Goal: Information Seeking & Learning: Stay updated

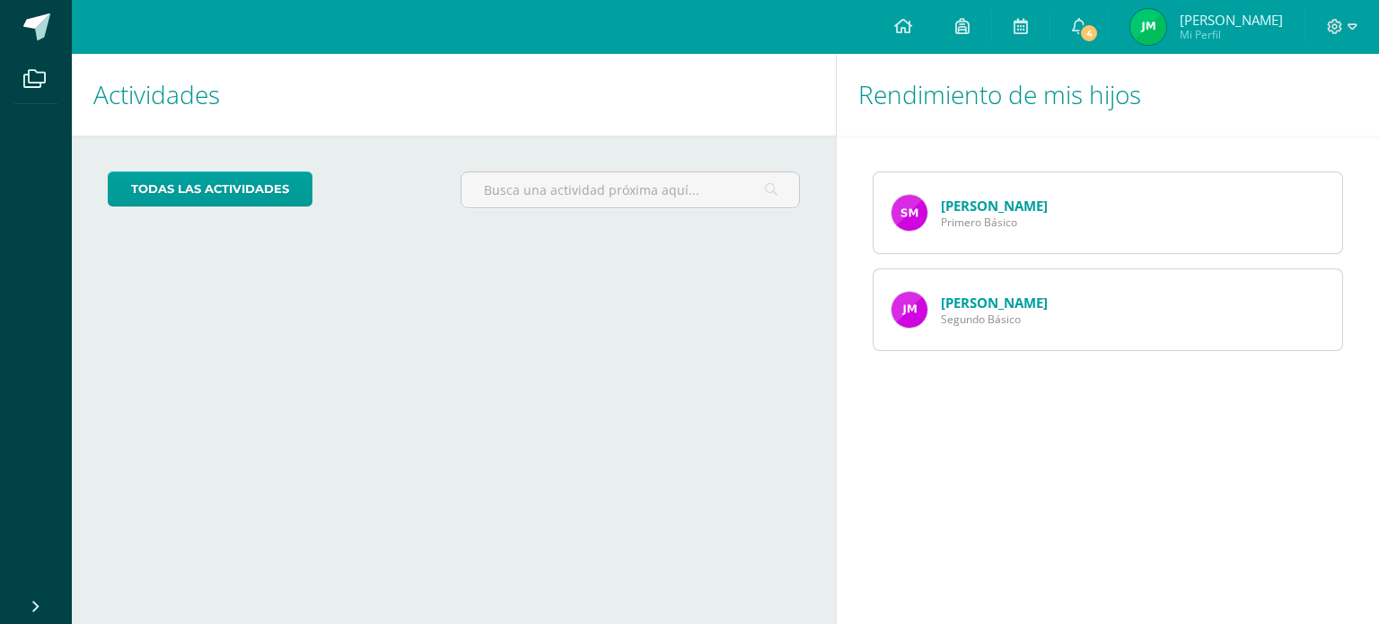
click at [999, 299] on link "[PERSON_NAME]" at bounding box center [994, 303] width 107 height 18
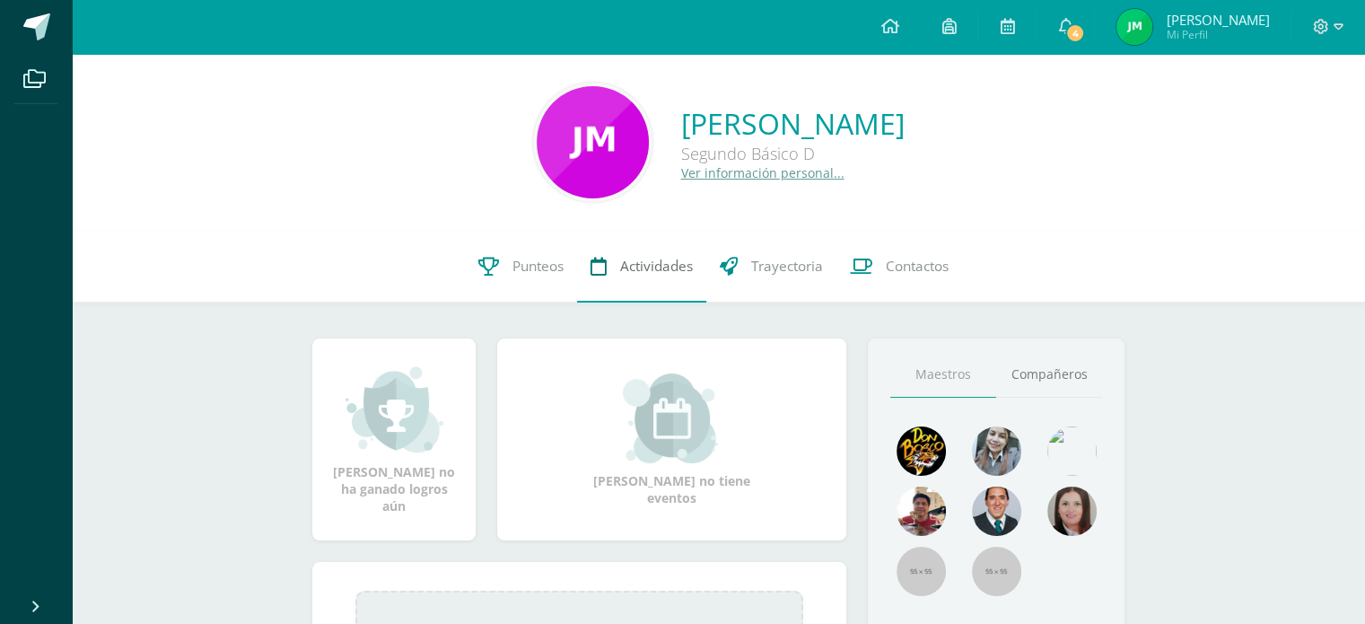
click at [620, 278] on link "Actividades" at bounding box center [641, 267] width 129 height 72
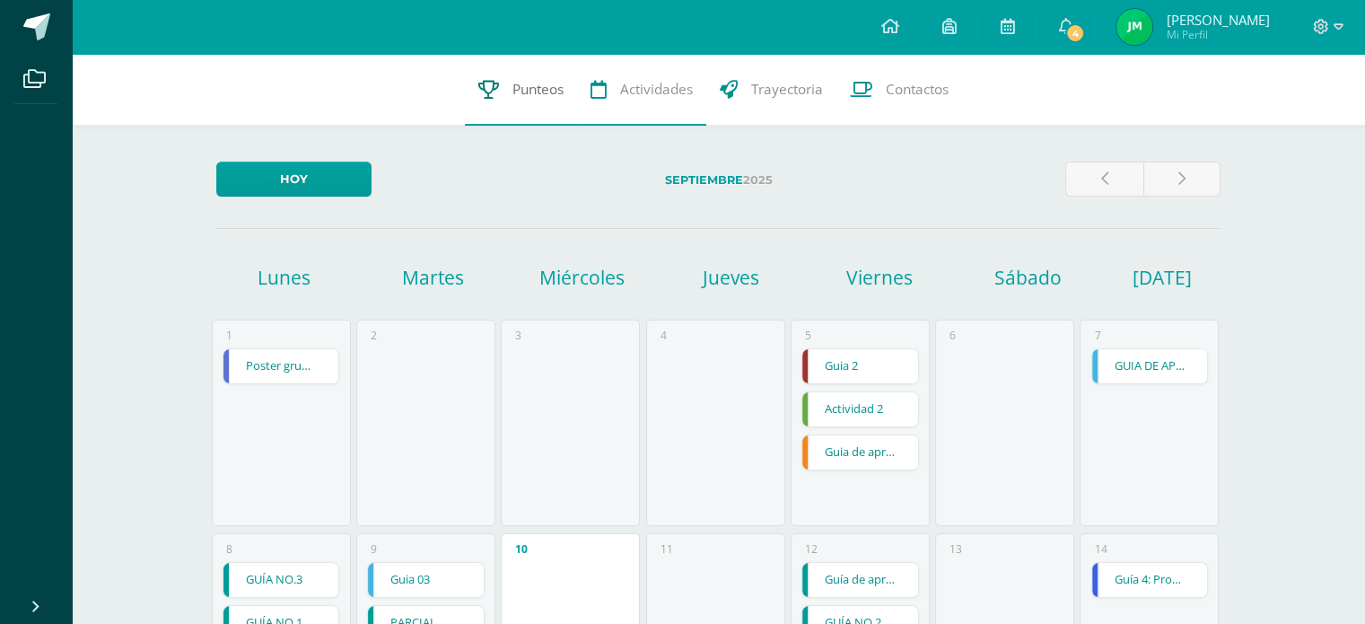
click at [557, 97] on span "Punteos" at bounding box center [538, 89] width 51 height 19
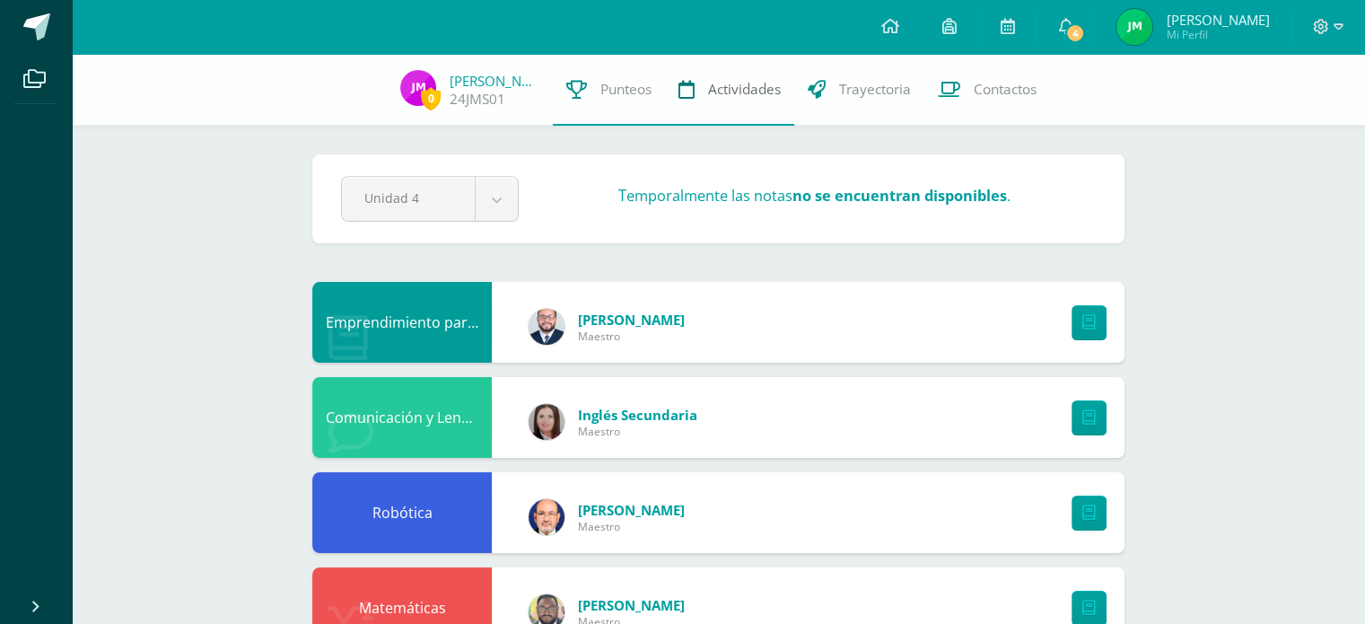
click at [694, 91] on link "Actividades" at bounding box center [729, 90] width 129 height 72
click at [1066, 23] on link "4" at bounding box center [1065, 27] width 57 height 54
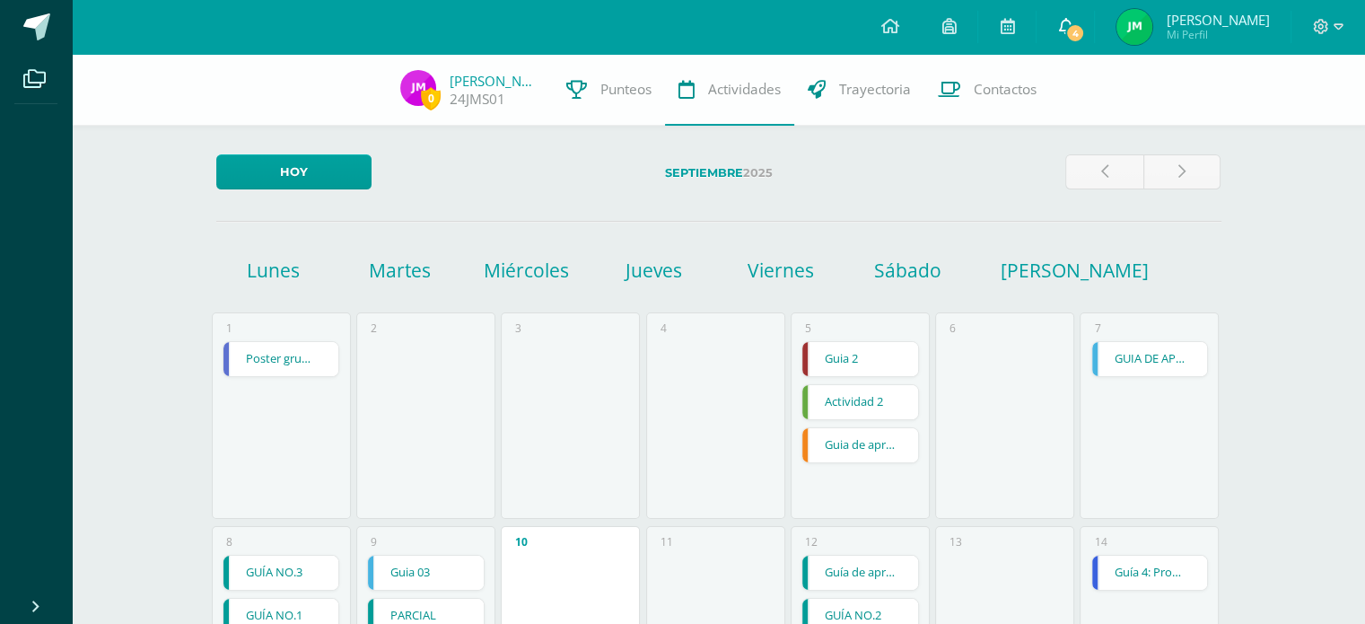
click at [1085, 41] on span "4" at bounding box center [1075, 33] width 20 height 20
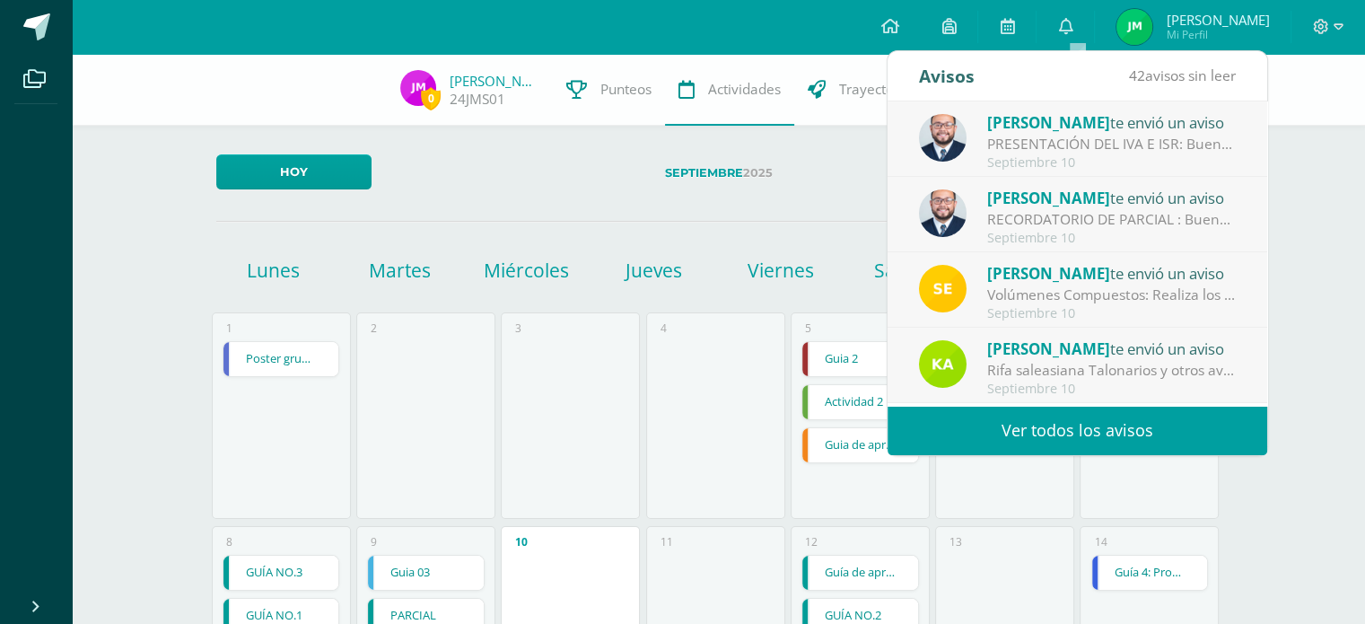
click at [1038, 447] on link "Ver todos los avisos" at bounding box center [1078, 430] width 380 height 49
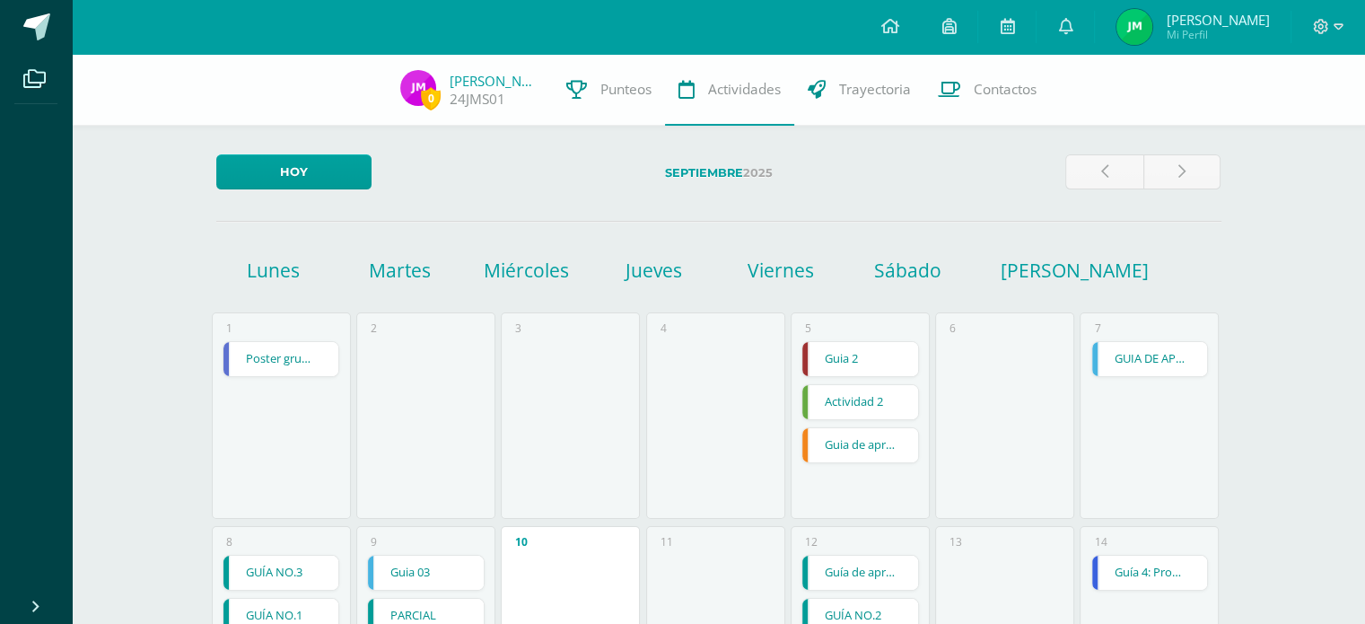
click at [612, 186] on label "Septiembre 2025" at bounding box center [718, 172] width 665 height 37
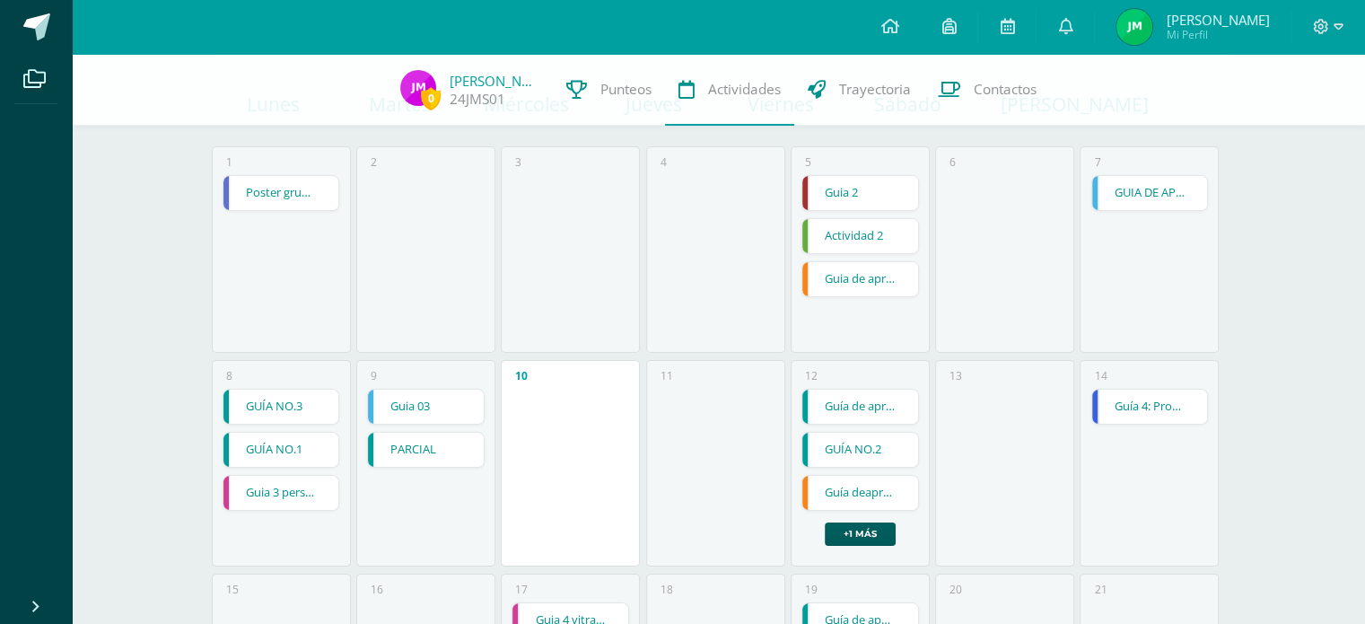
scroll to position [359, 0]
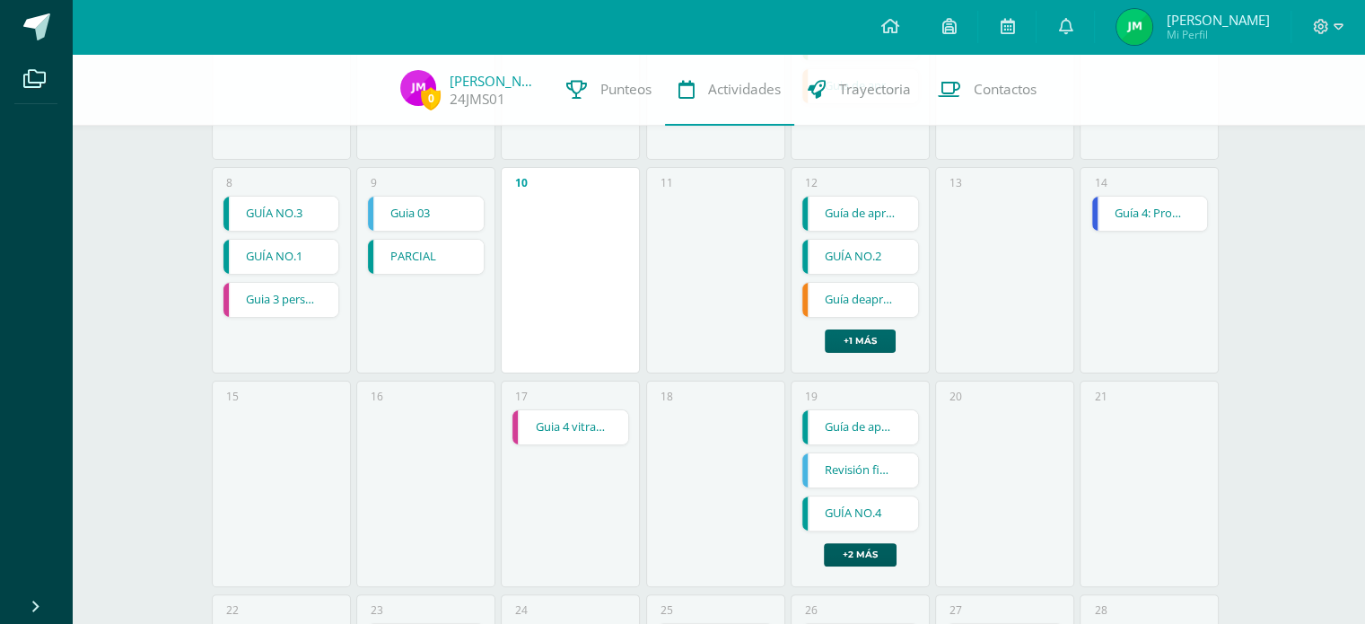
click at [882, 347] on link "+1 más" at bounding box center [860, 340] width 71 height 23
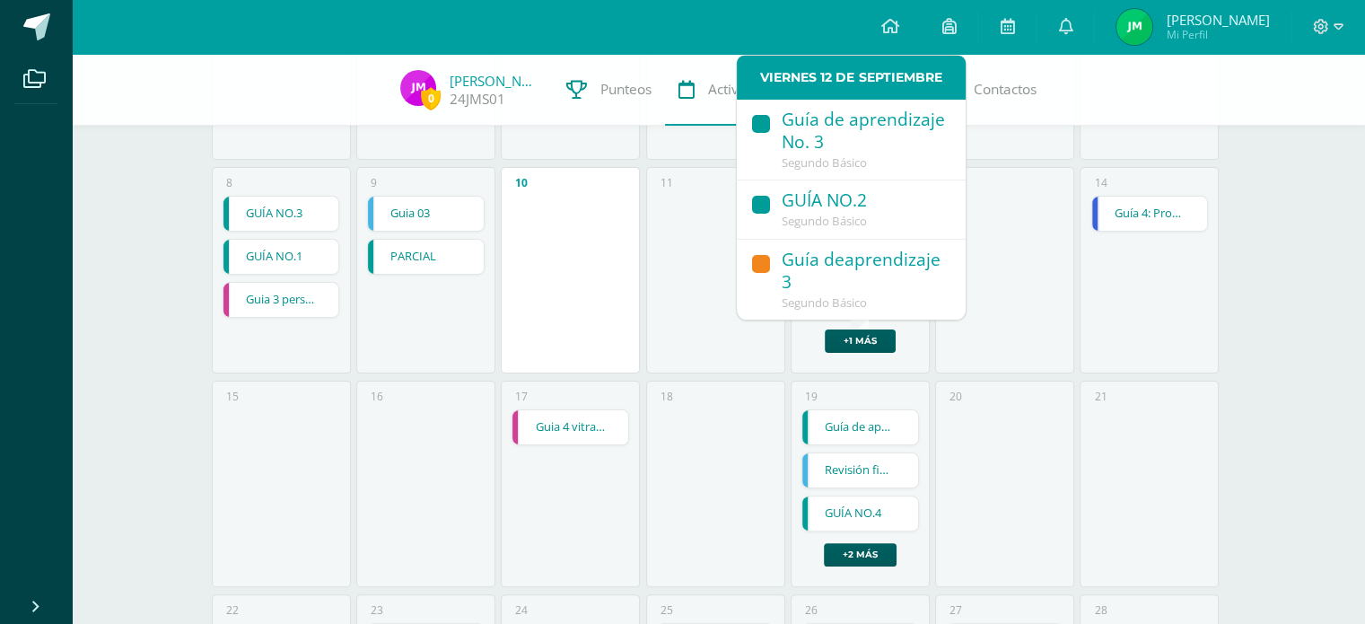
click at [806, 163] on span "Segundo Básico" at bounding box center [824, 162] width 85 height 16
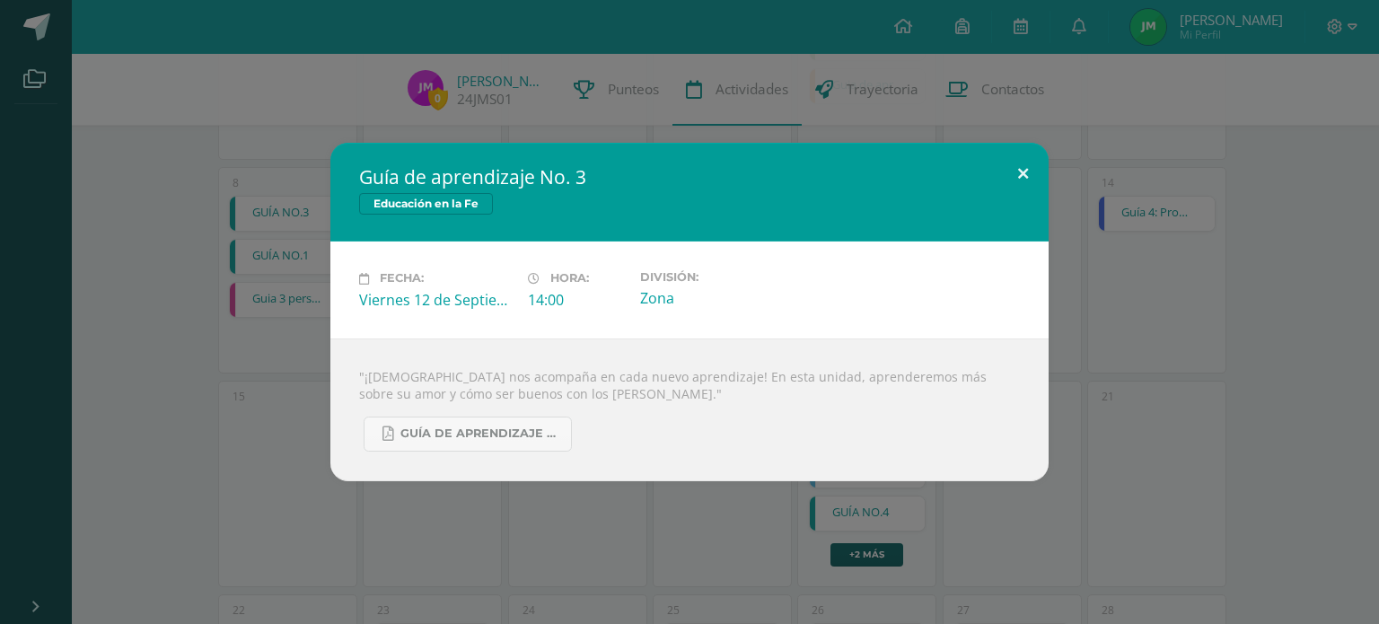
click at [1027, 168] on button at bounding box center [1022, 173] width 51 height 61
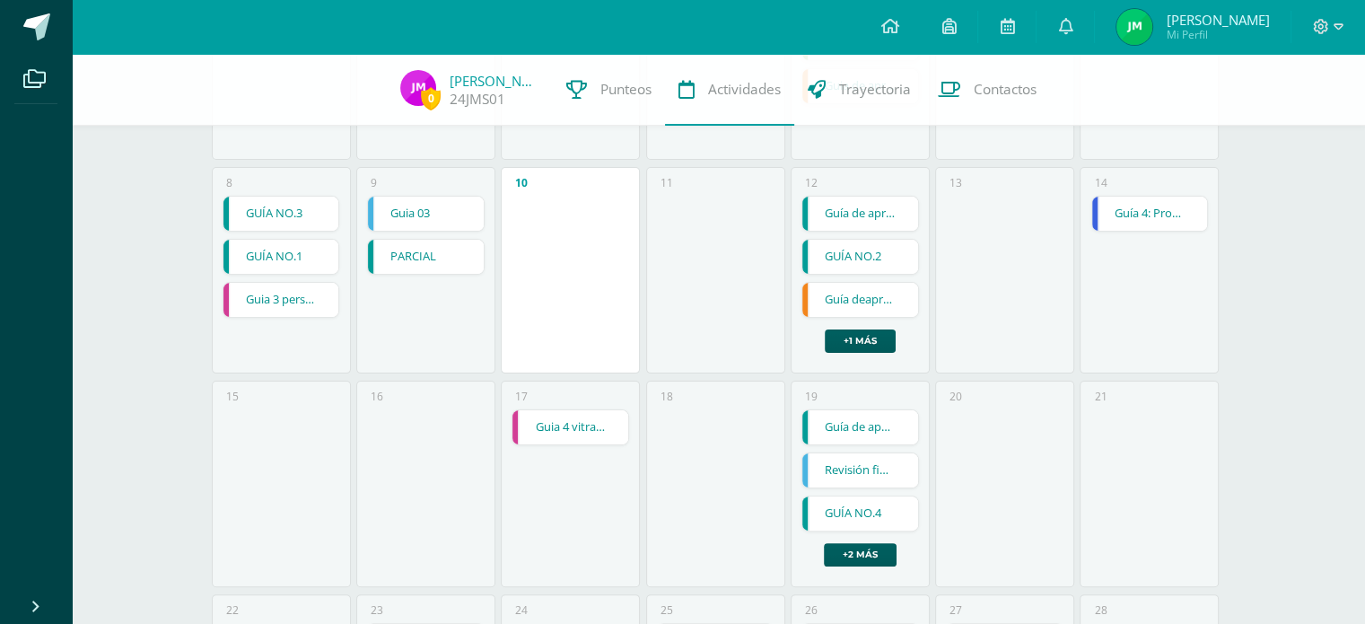
click at [878, 268] on link "GUÍA NO.2" at bounding box center [860, 257] width 116 height 34
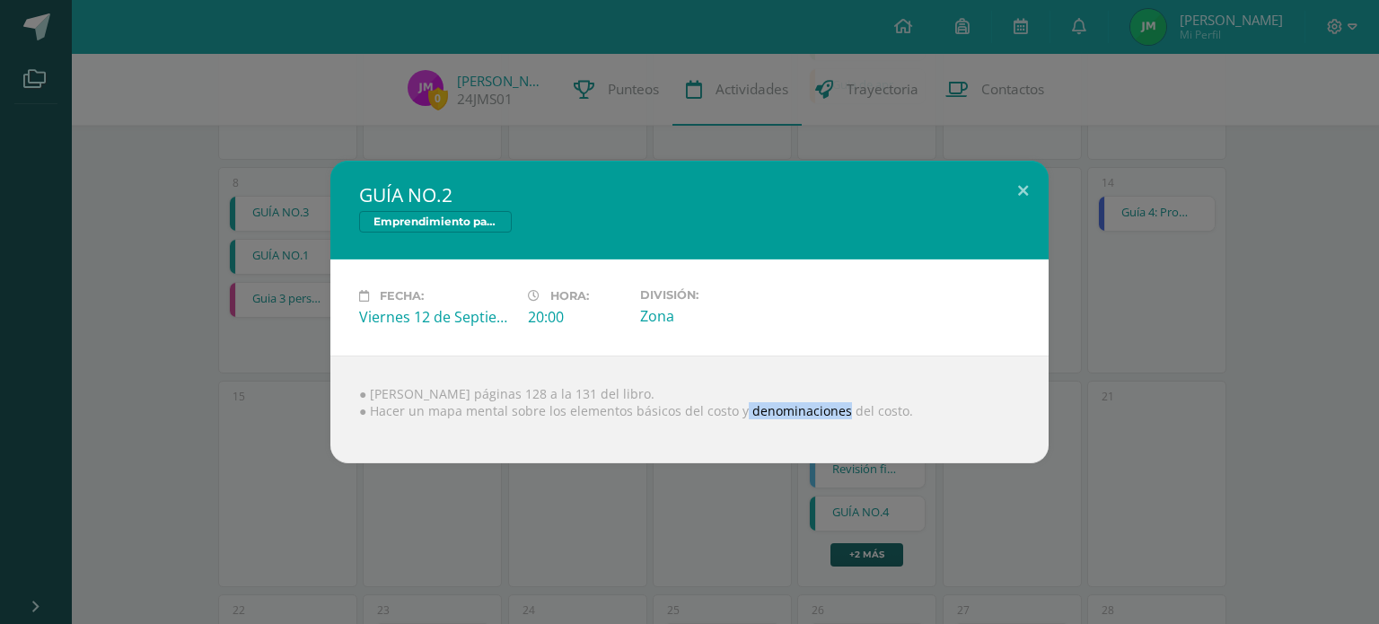
drag, startPoint x: 740, startPoint y: 415, endPoint x: 855, endPoint y: 412, distance: 114.9
click at [842, 416] on div "● Leer páginas 128 a la 131 del libro. ● Hacer un mapa mental sobre los element…" at bounding box center [689, 409] width 718 height 108
click at [1023, 193] on button at bounding box center [1022, 191] width 51 height 61
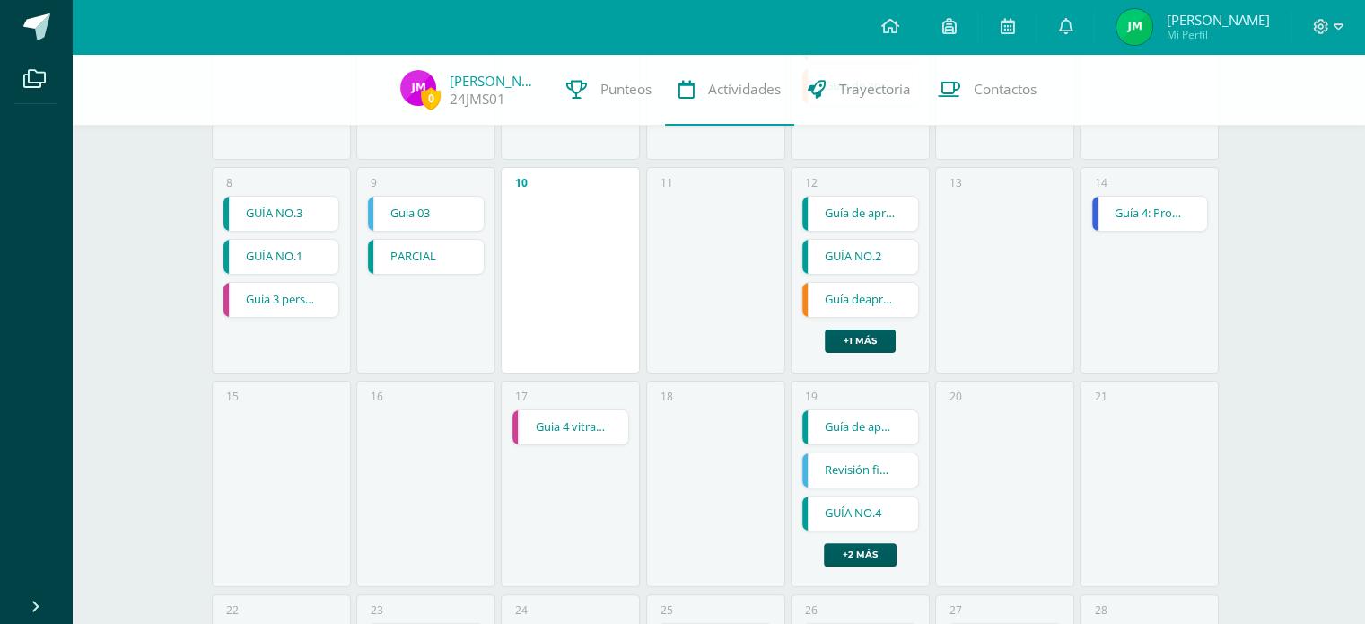
click at [835, 297] on link "Guía deaprendizaje 3" at bounding box center [860, 300] width 116 height 34
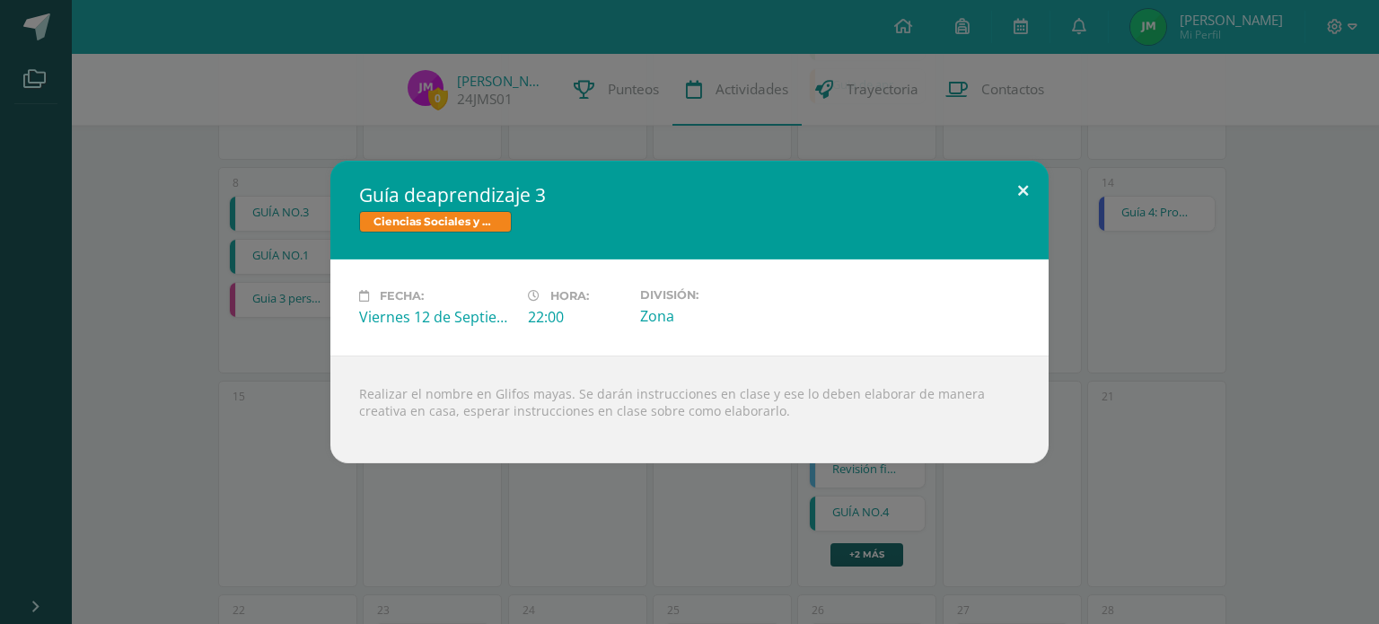
click at [1023, 182] on button at bounding box center [1022, 191] width 51 height 61
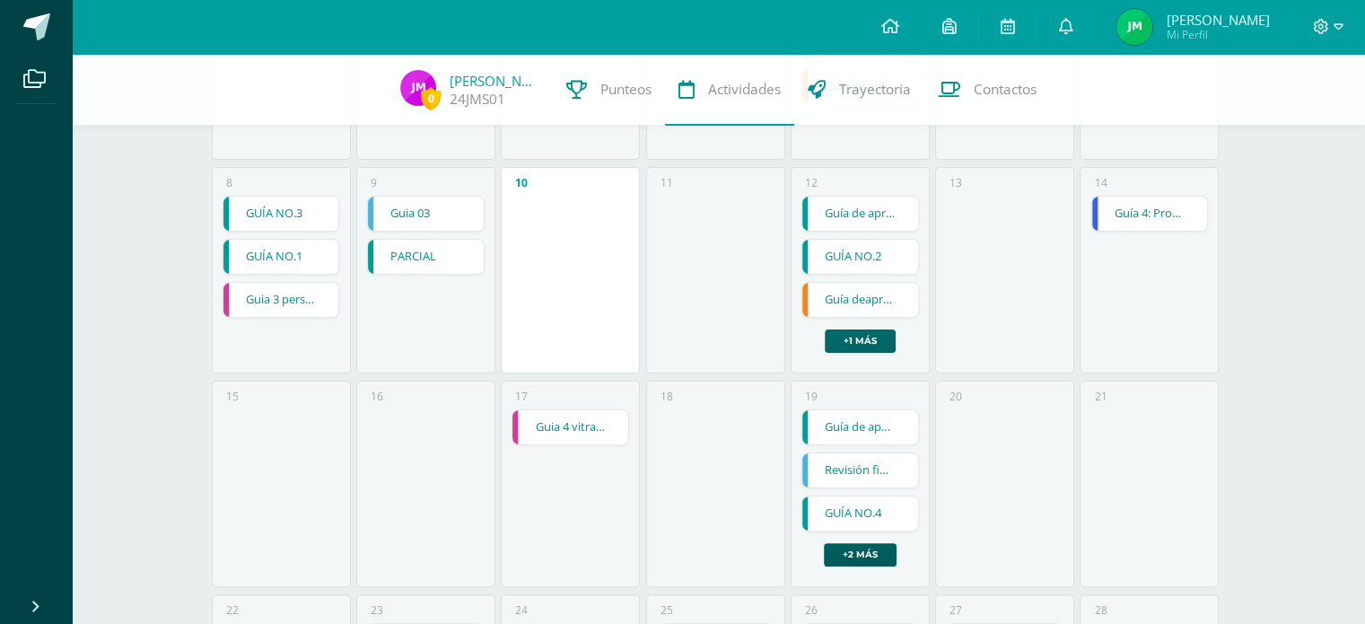
click at [876, 342] on link "+1 más" at bounding box center [860, 340] width 71 height 23
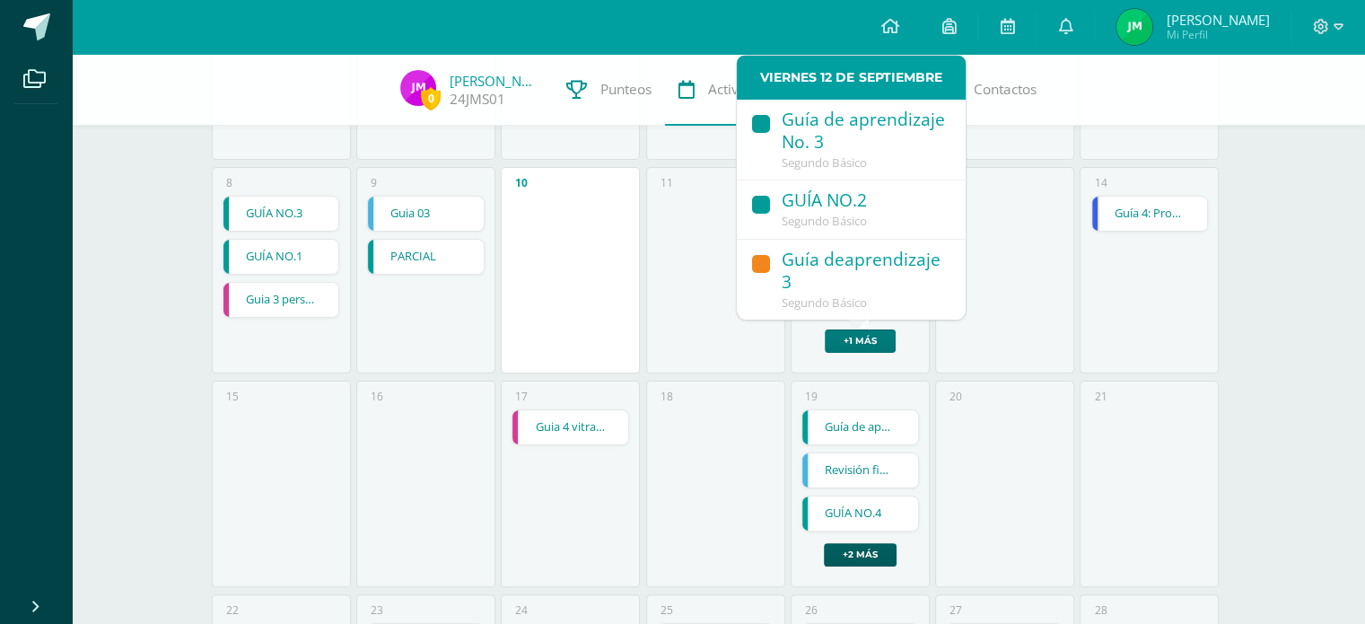
scroll to position [58, 0]
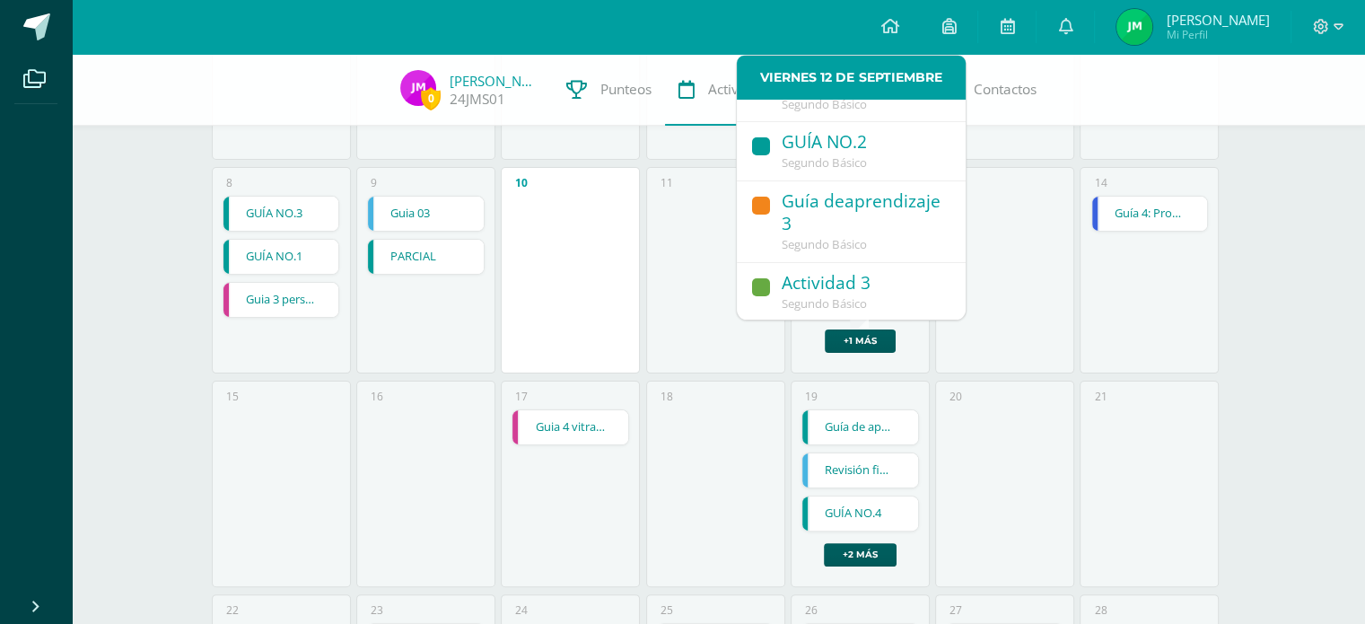
click at [846, 278] on div "Actividad 3" at bounding box center [865, 284] width 166 height 24
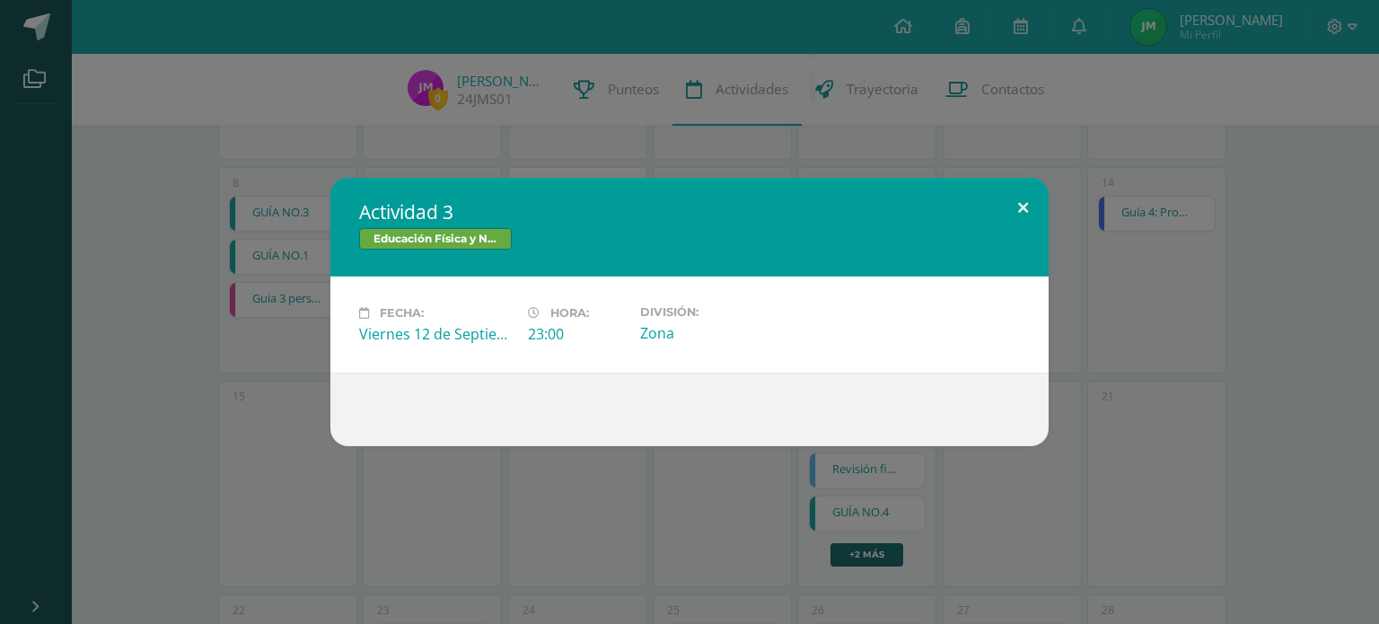
click at [1024, 207] on button at bounding box center [1022, 208] width 51 height 61
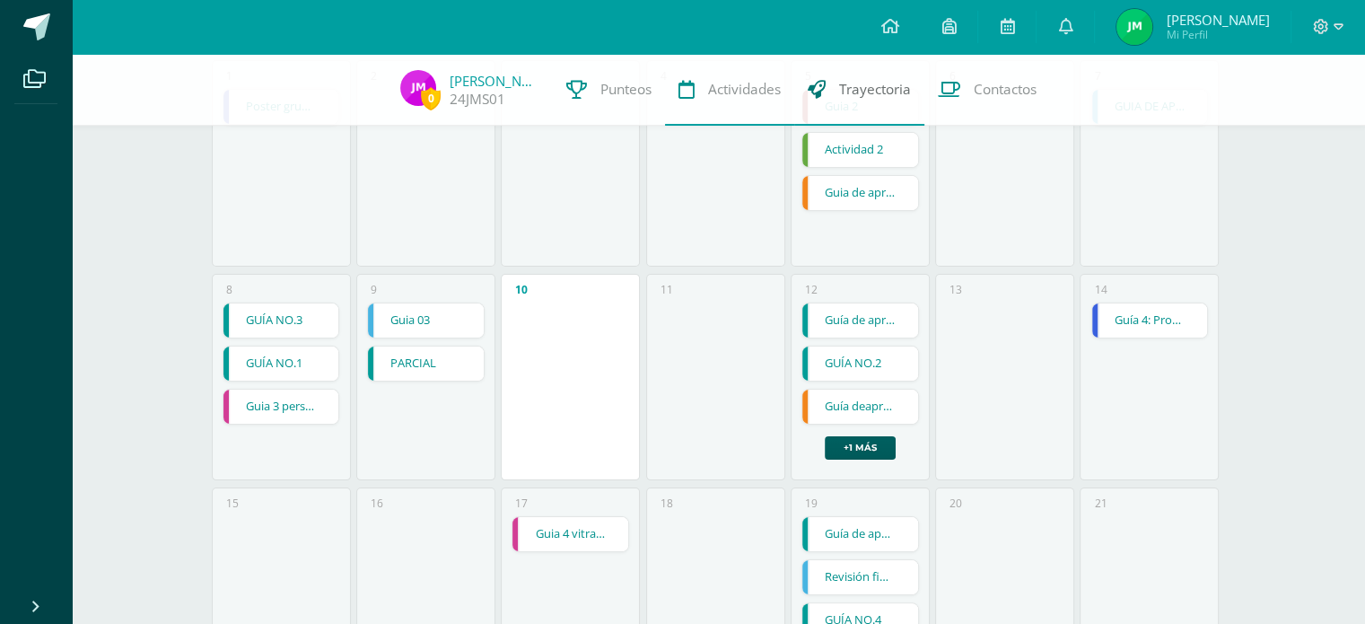
scroll to position [269, 0]
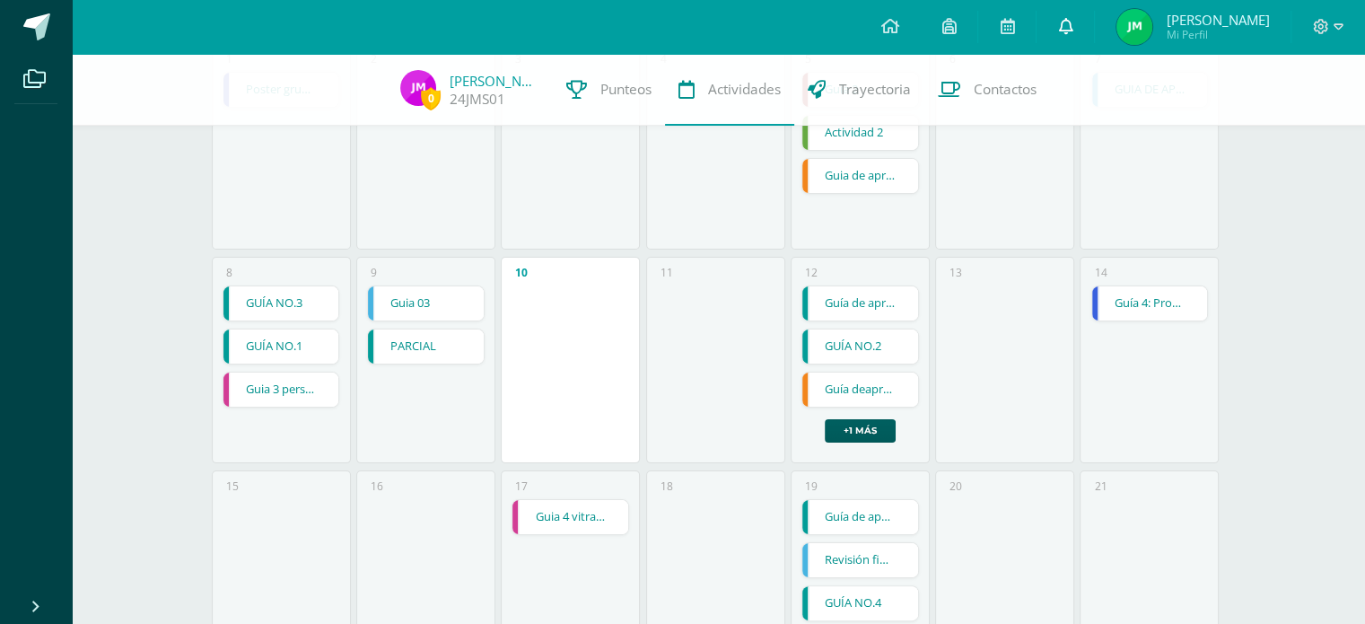
click at [1066, 21] on link "0" at bounding box center [1065, 27] width 57 height 54
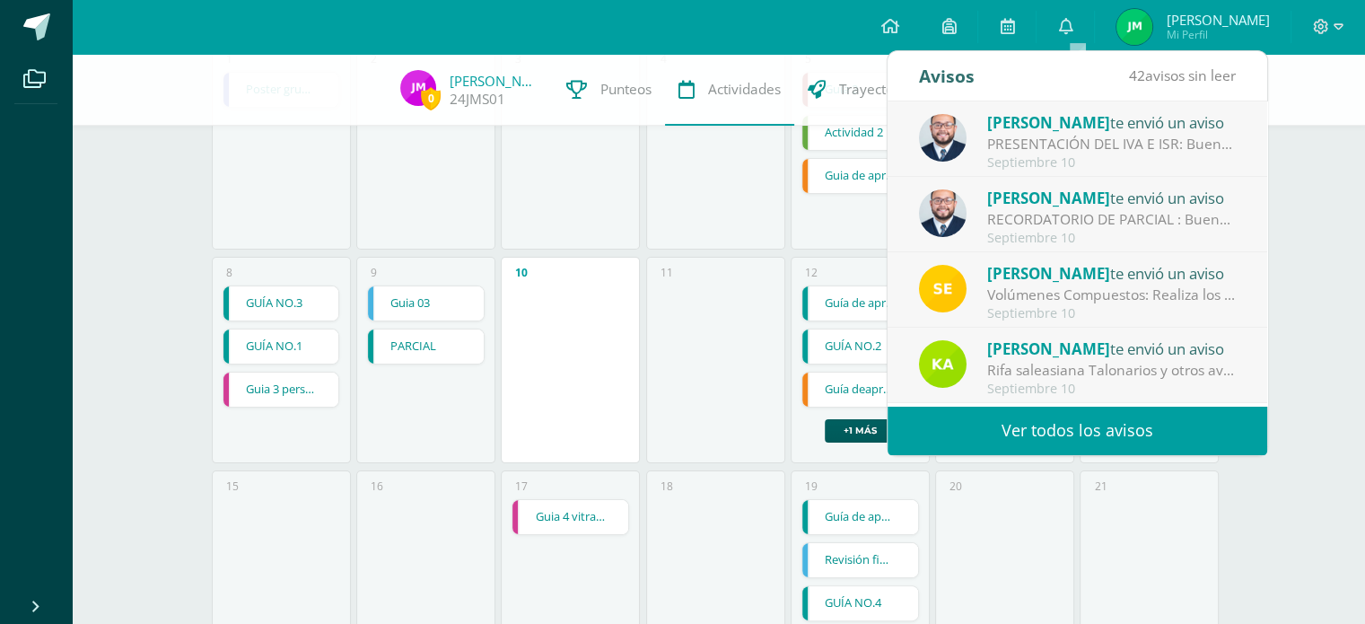
click at [1064, 431] on link "Ver todos los avisos" at bounding box center [1078, 430] width 380 height 49
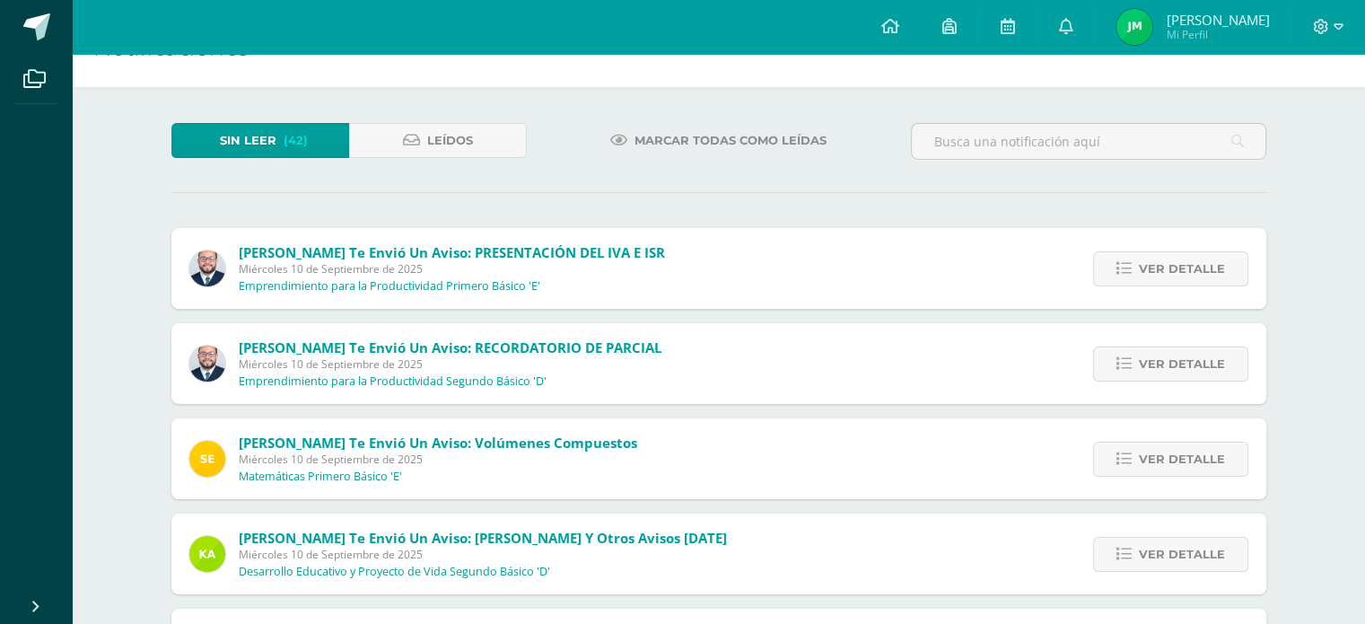
scroll to position [90, 0]
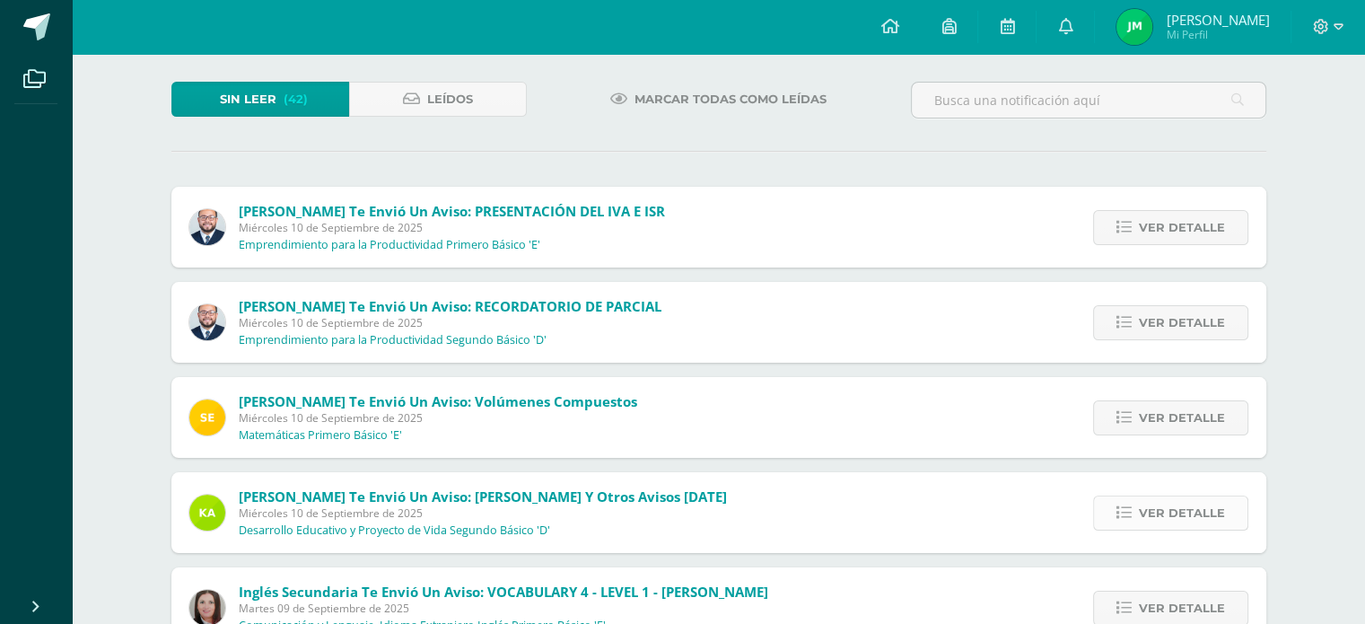
click at [1170, 509] on span "Ver detalle" at bounding box center [1182, 512] width 86 height 33
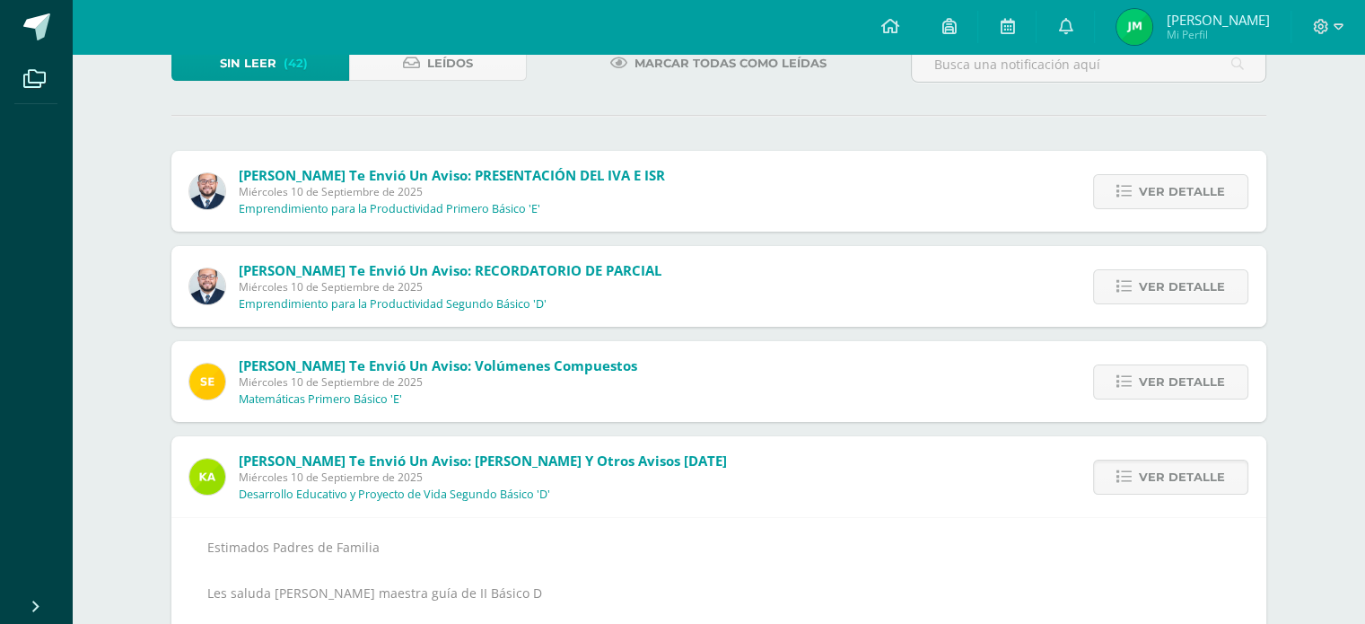
scroll to position [97, 0]
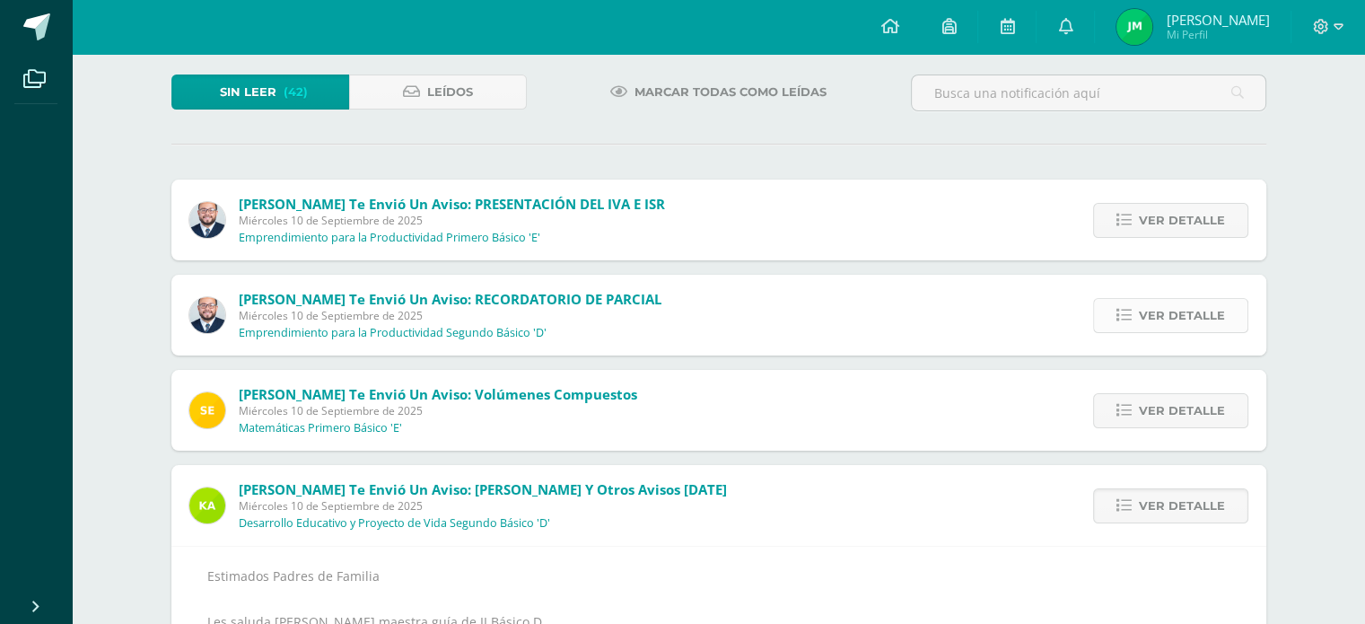
click at [1162, 317] on span "Ver detalle" at bounding box center [1182, 315] width 86 height 33
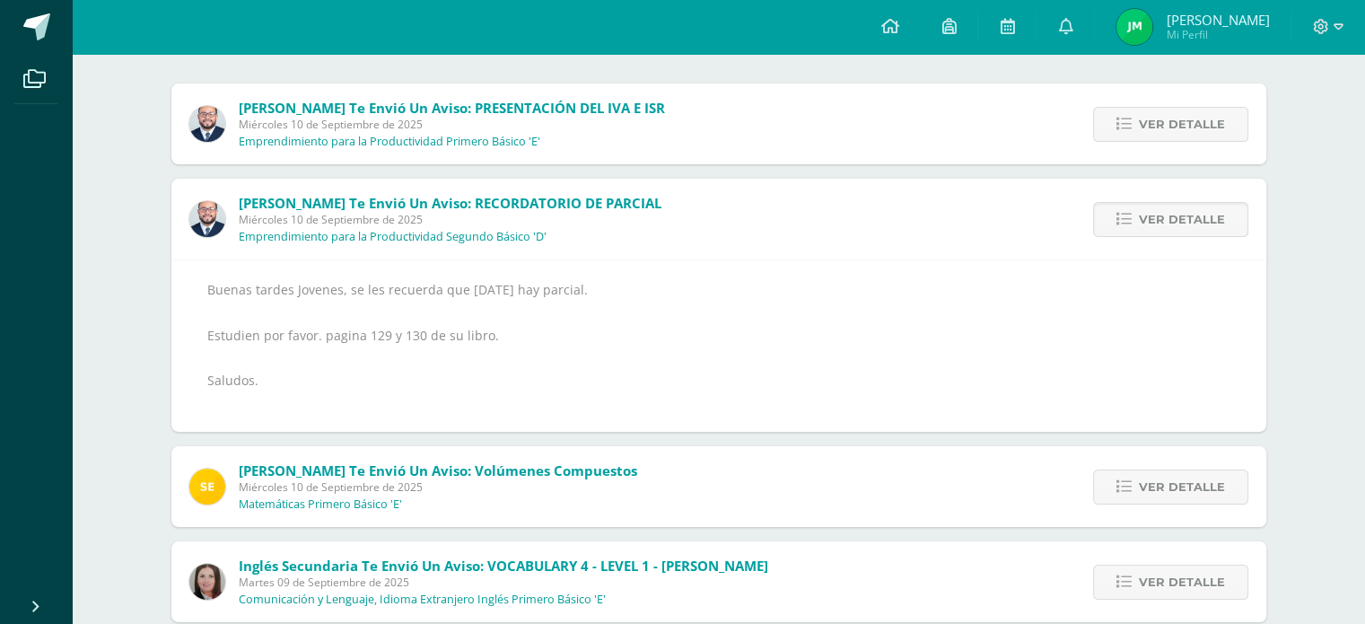
scroll to position [187, 0]
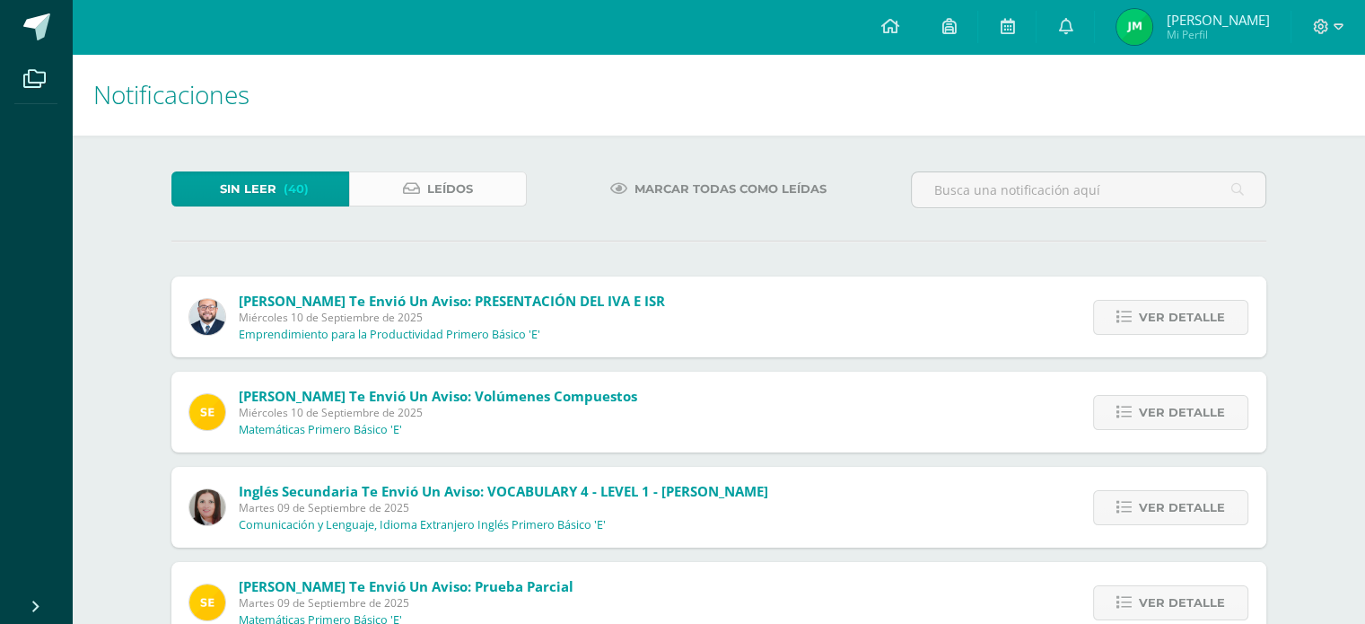
click at [471, 179] on span "Leídos" at bounding box center [450, 188] width 46 height 33
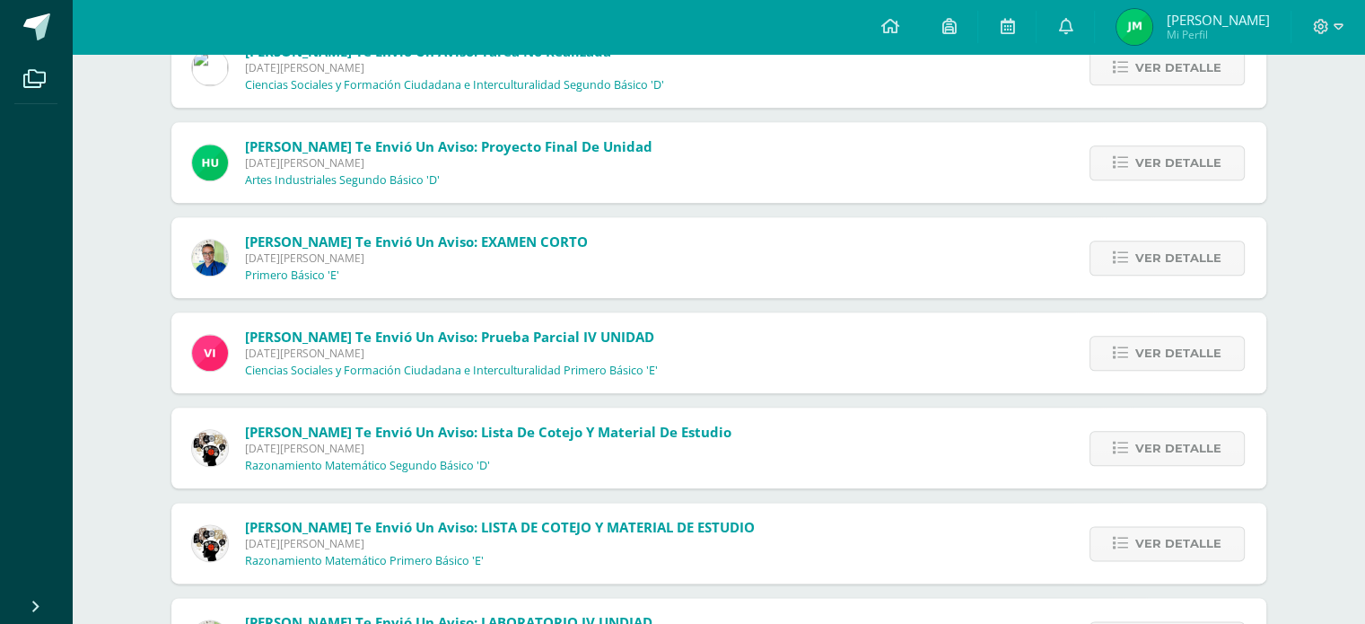
scroll to position [1968, 0]
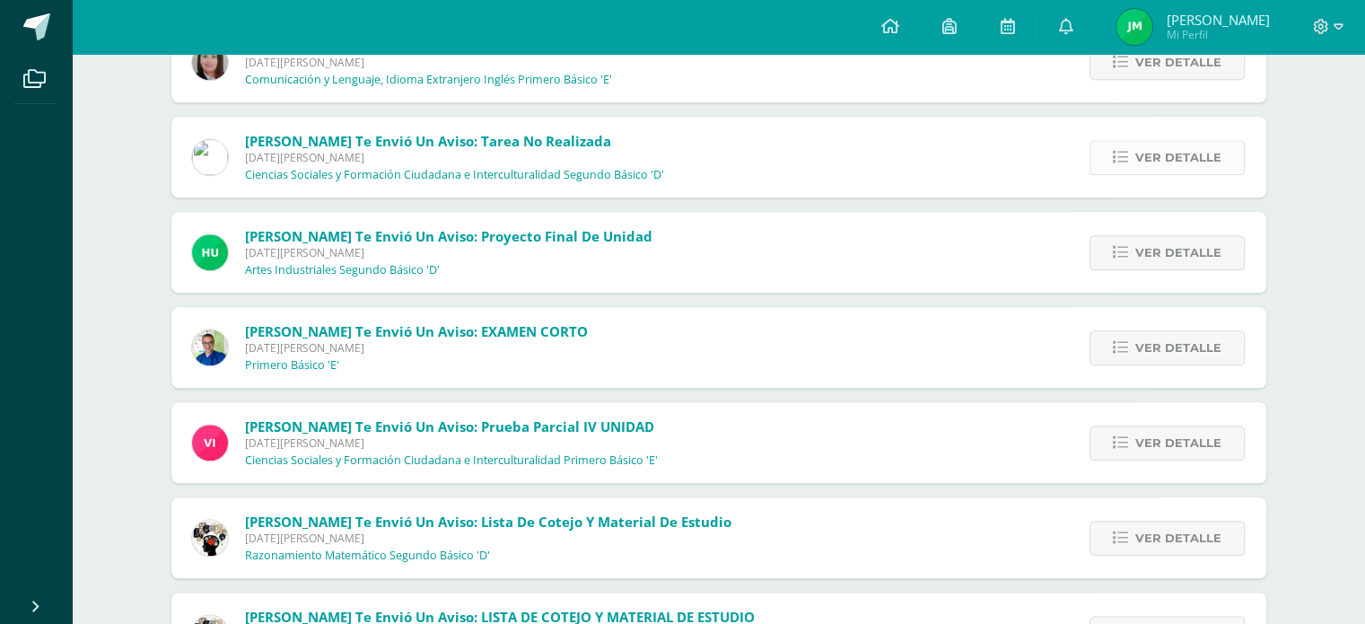
click at [1156, 146] on span "Ver detalle" at bounding box center [1179, 157] width 86 height 33
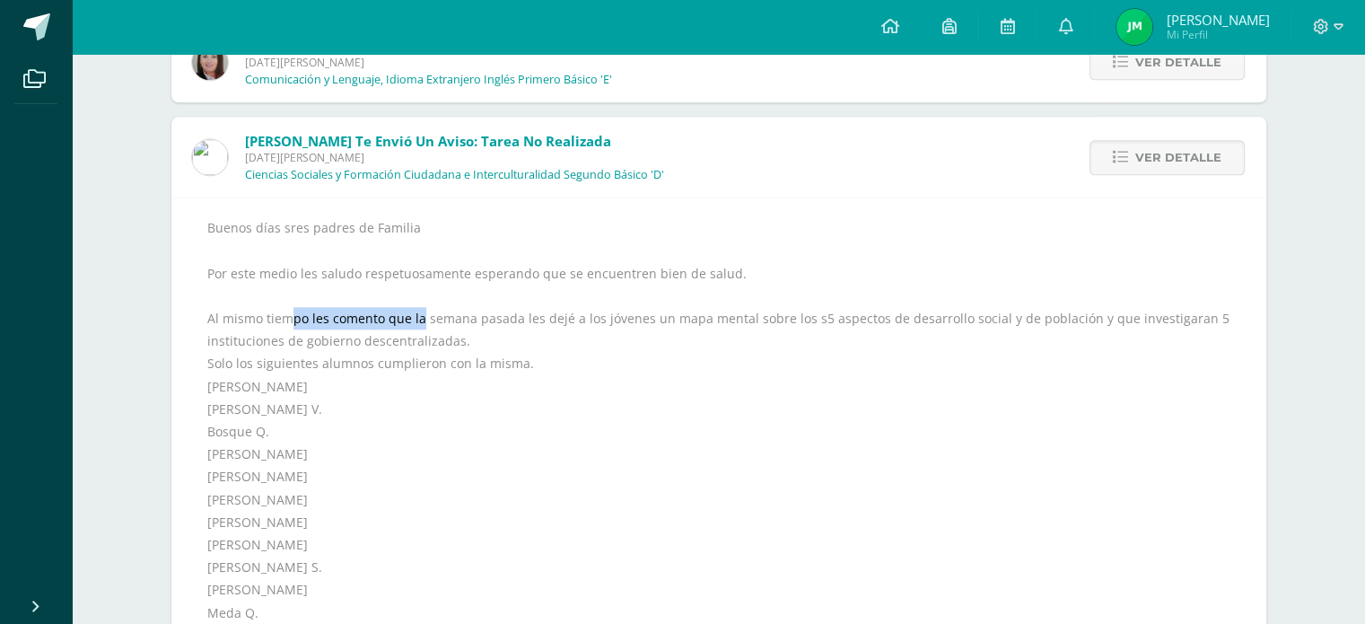
drag, startPoint x: 286, startPoint y: 319, endPoint x: 455, endPoint y: 304, distance: 169.4
click at [448, 304] on div "Buenos días sres padres de Familia Por este medio les saludo respetuosamente es…" at bounding box center [718, 544] width 1023 height 656
click at [585, 300] on div "Buenos días sres padres de Familia Por este medio les saludo respetuosamente es…" at bounding box center [718, 544] width 1023 height 656
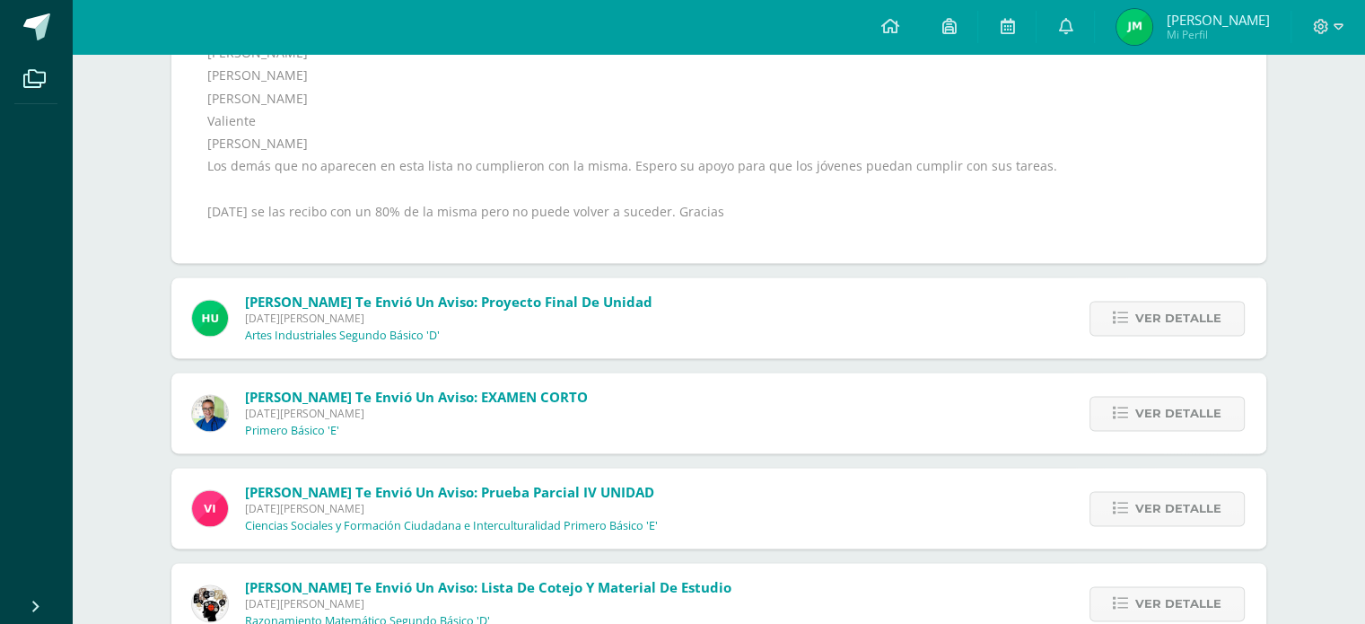
scroll to position [2596, 0]
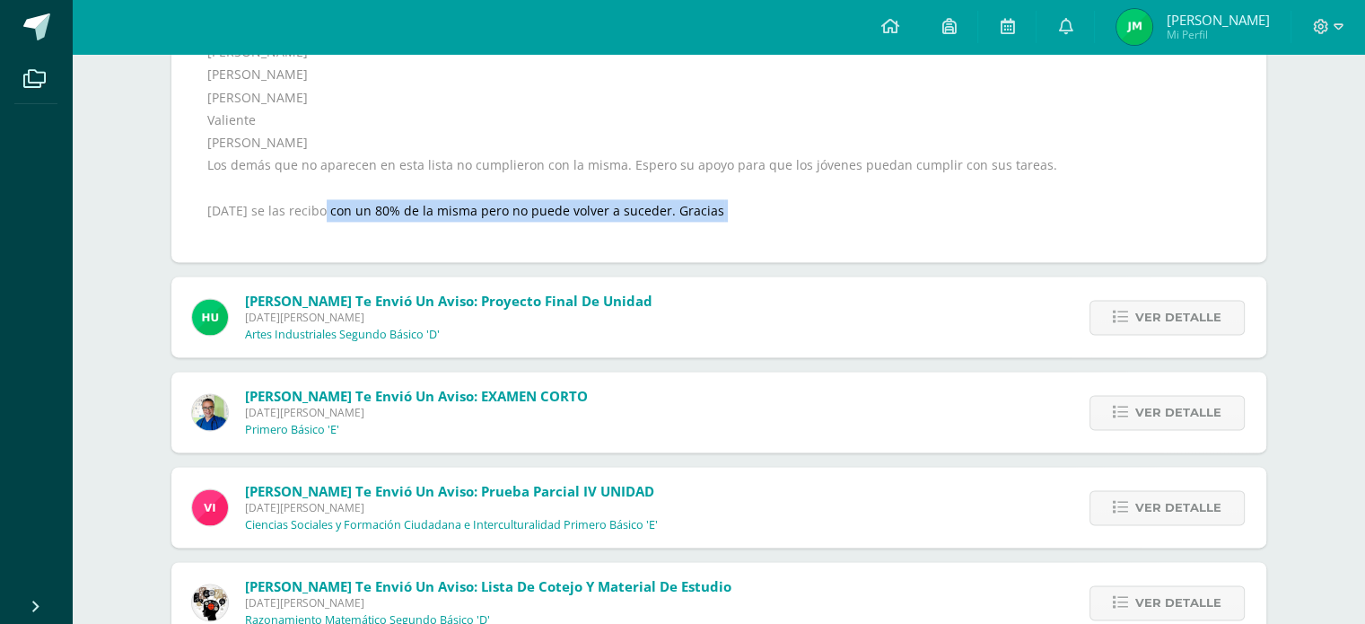
drag, startPoint x: 329, startPoint y: 211, endPoint x: 396, endPoint y: 224, distance: 67.8
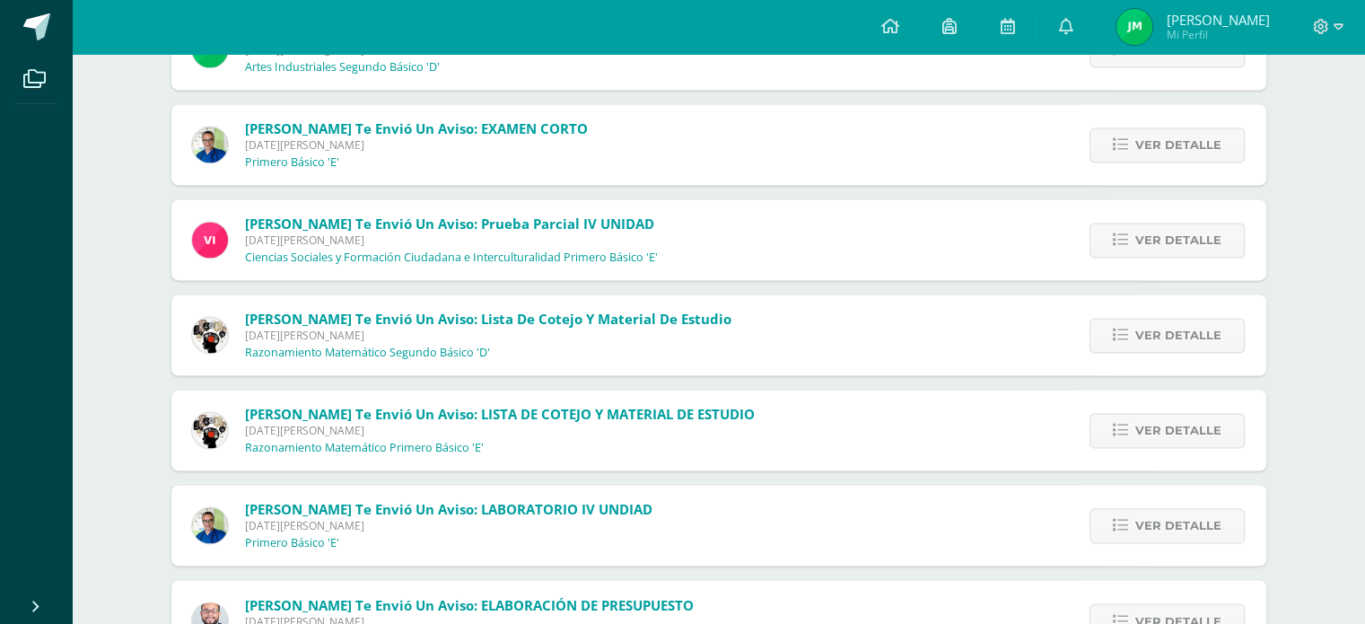
scroll to position [2865, 0]
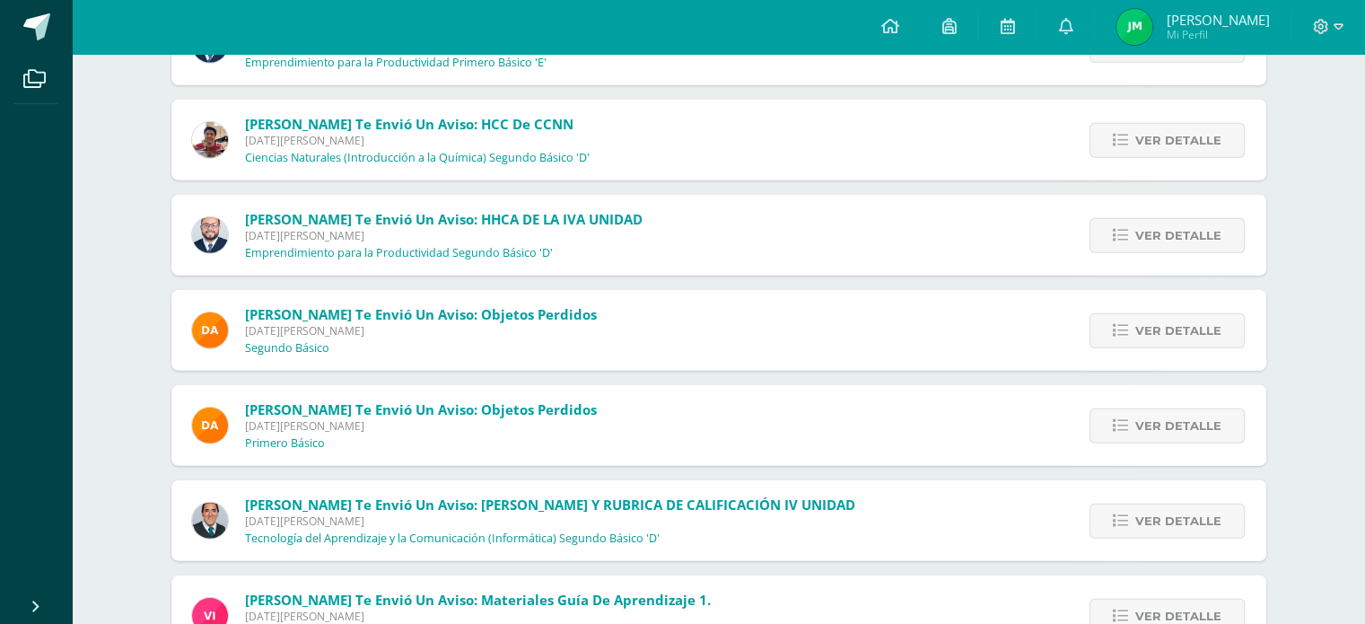
scroll to position [5246, 0]
click at [1186, 137] on span "Ver detalle" at bounding box center [1179, 141] width 86 height 33
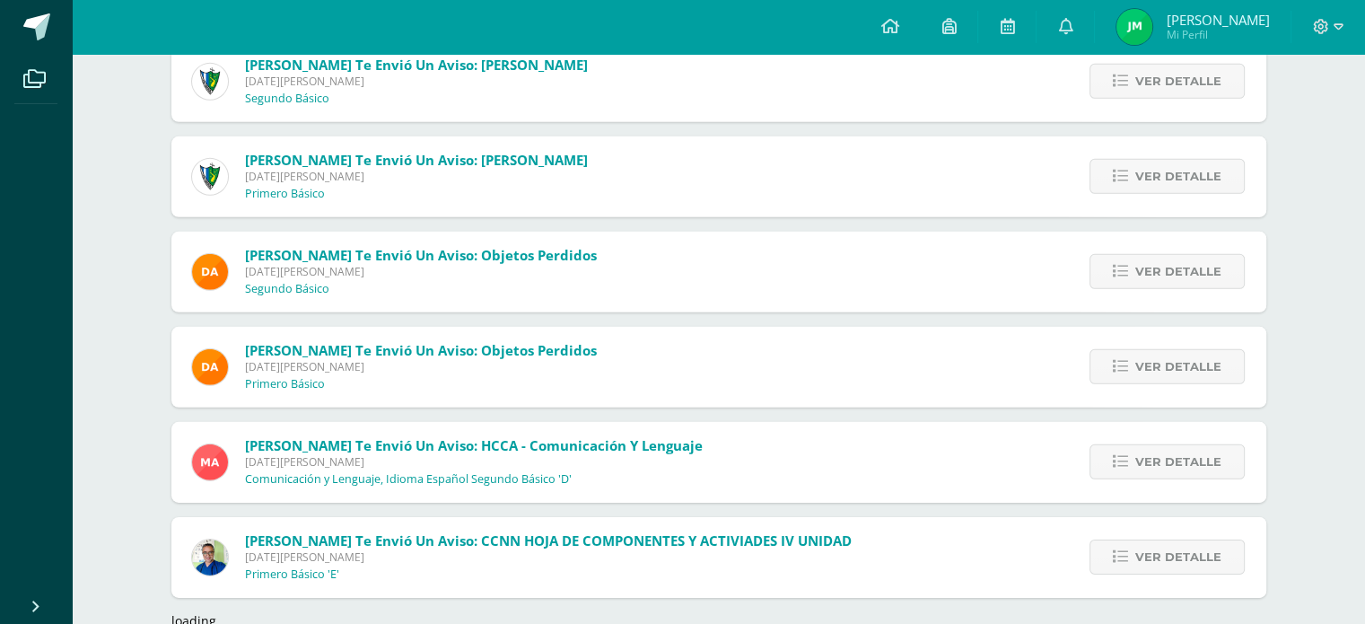
scroll to position [5531, 0]
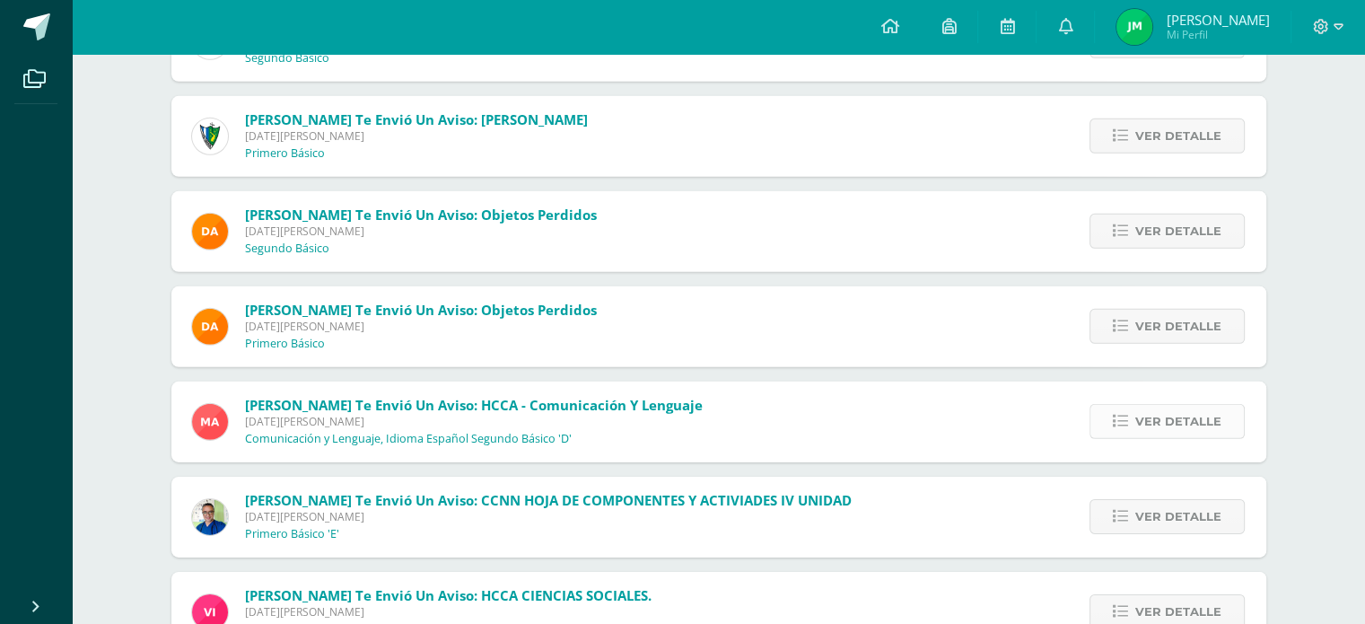
click at [1163, 425] on span "Ver detalle" at bounding box center [1179, 421] width 86 height 33
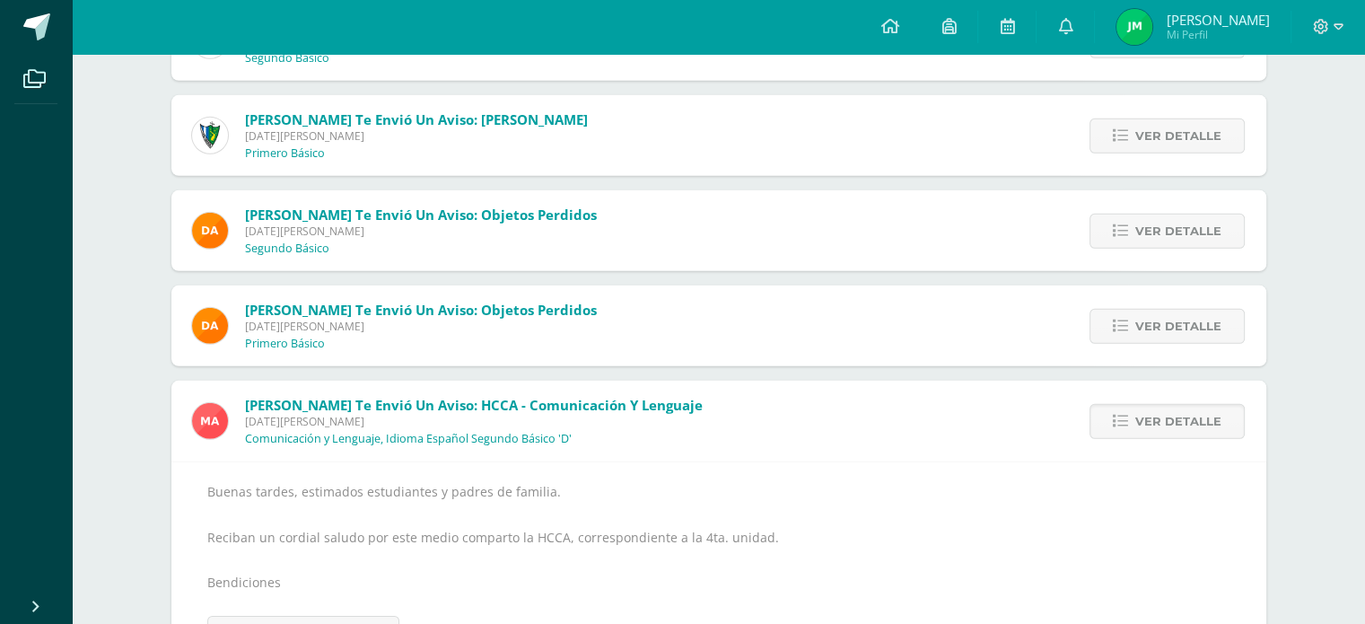
scroll to position [5504, 0]
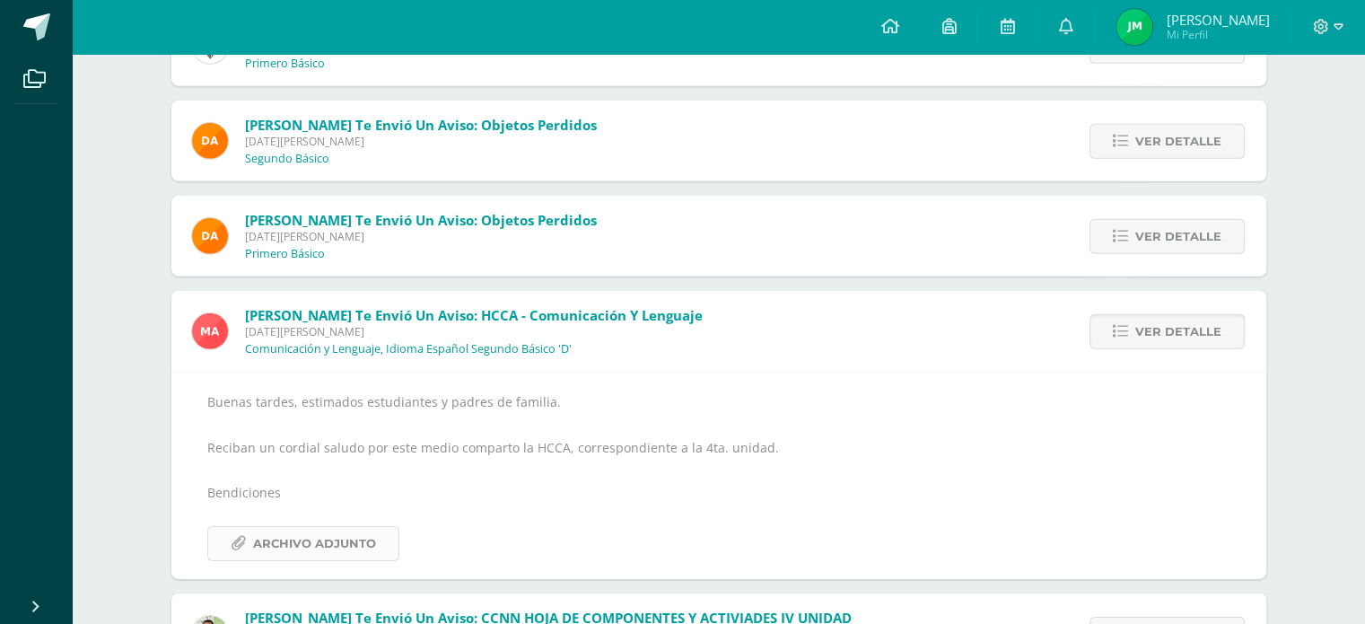
click at [305, 548] on span "Archivo Adjunto" at bounding box center [314, 543] width 123 height 33
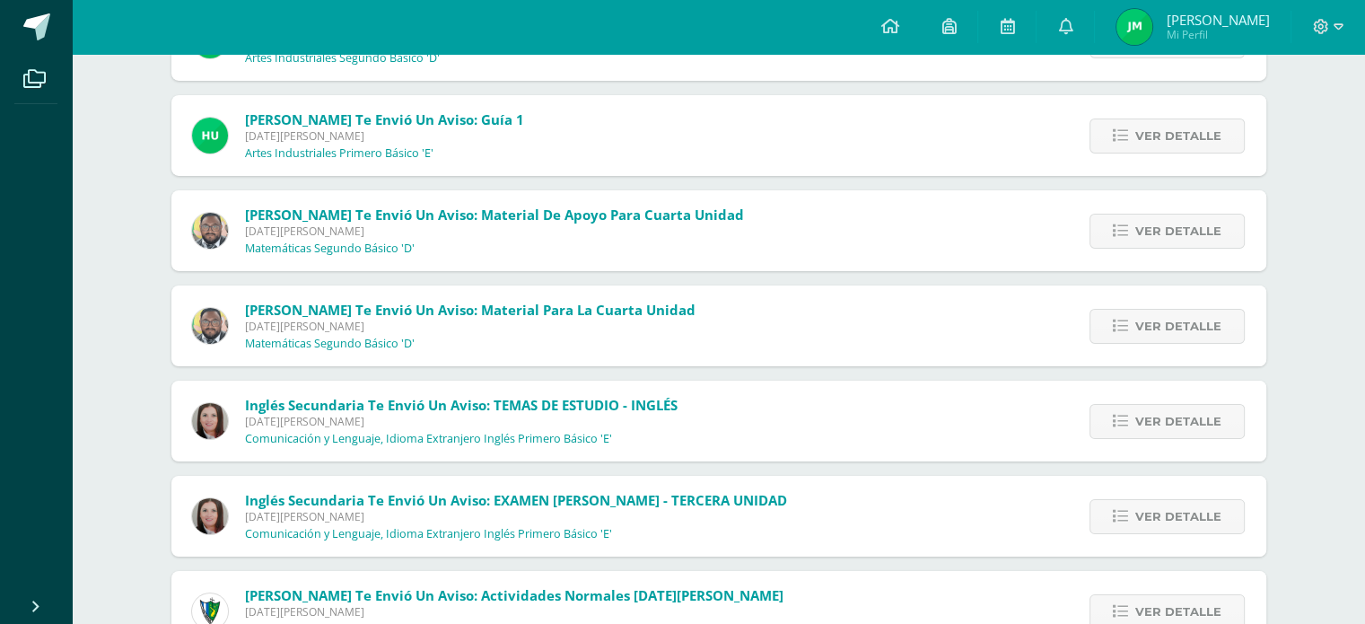
scroll to position [6043, 0]
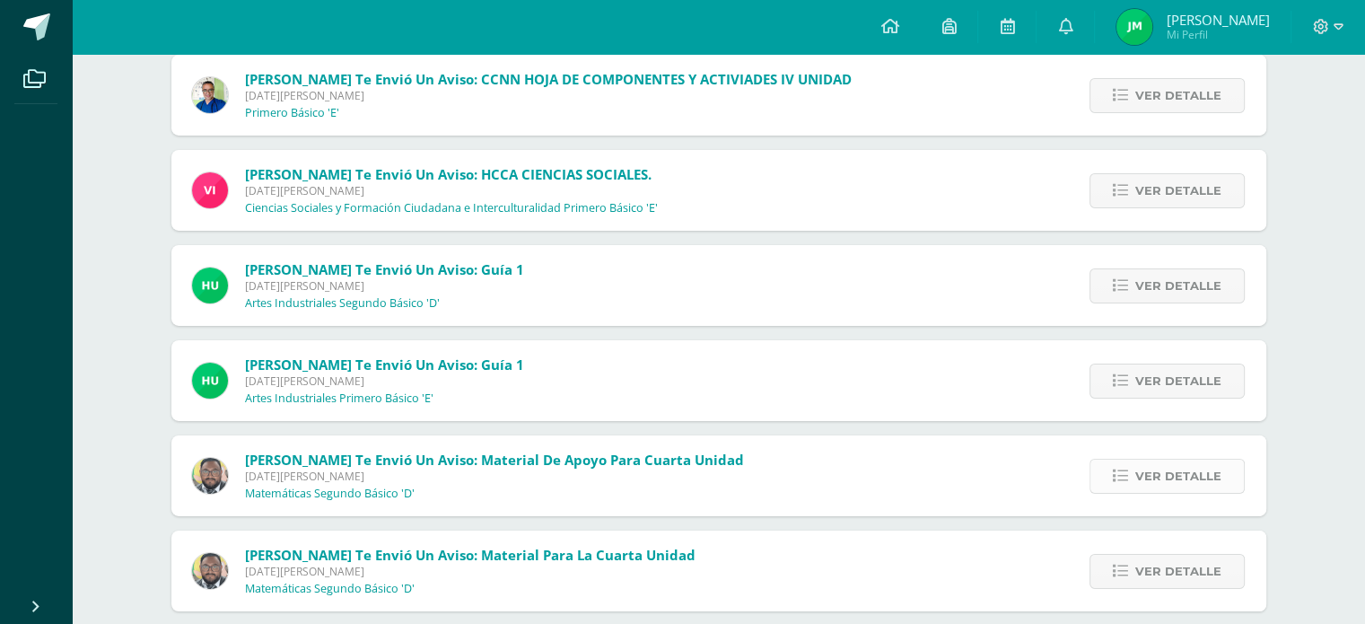
click at [1118, 464] on link "Ver detalle" at bounding box center [1167, 476] width 155 height 35
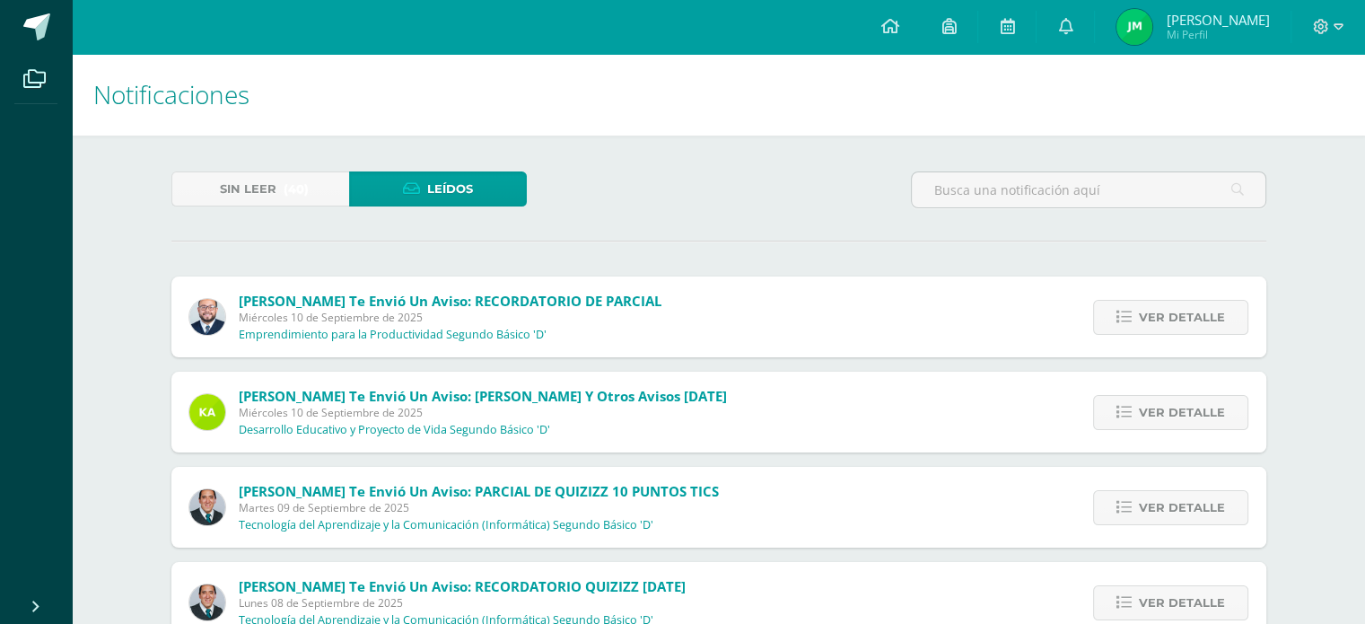
scroll to position [0, 0]
click at [1165, 319] on span "Ver detalle" at bounding box center [1182, 317] width 86 height 33
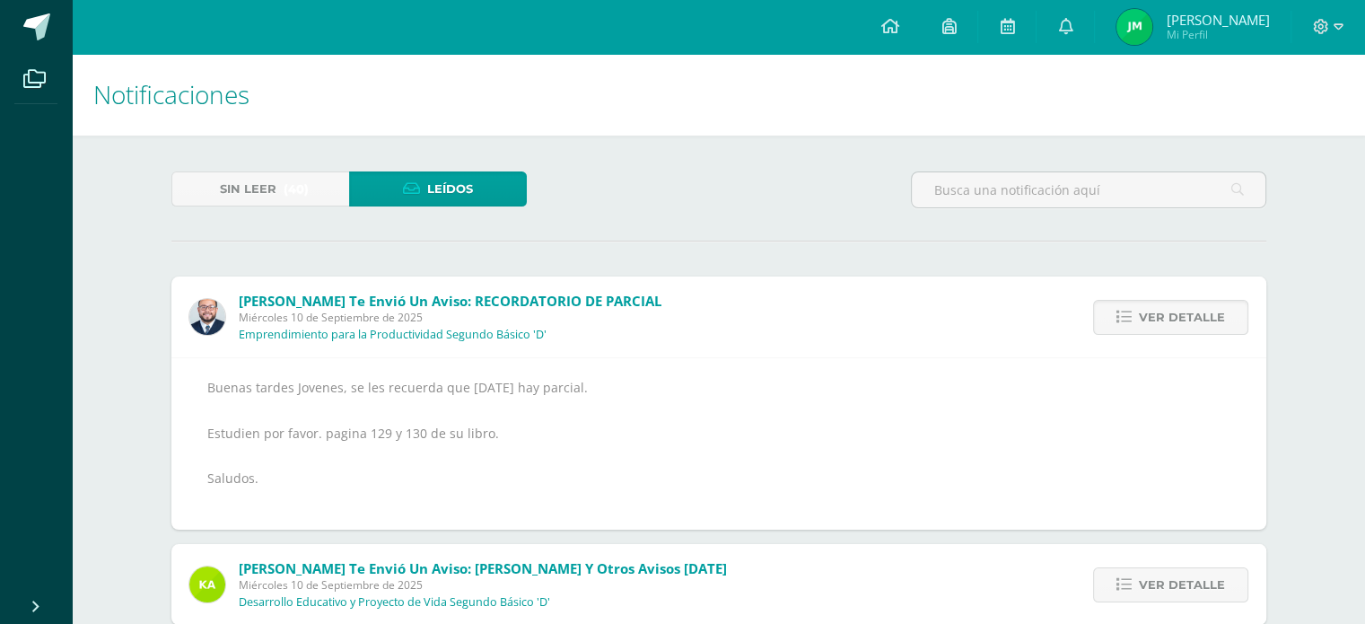
scroll to position [359, 0]
